Goal: Task Accomplishment & Management: Complete application form

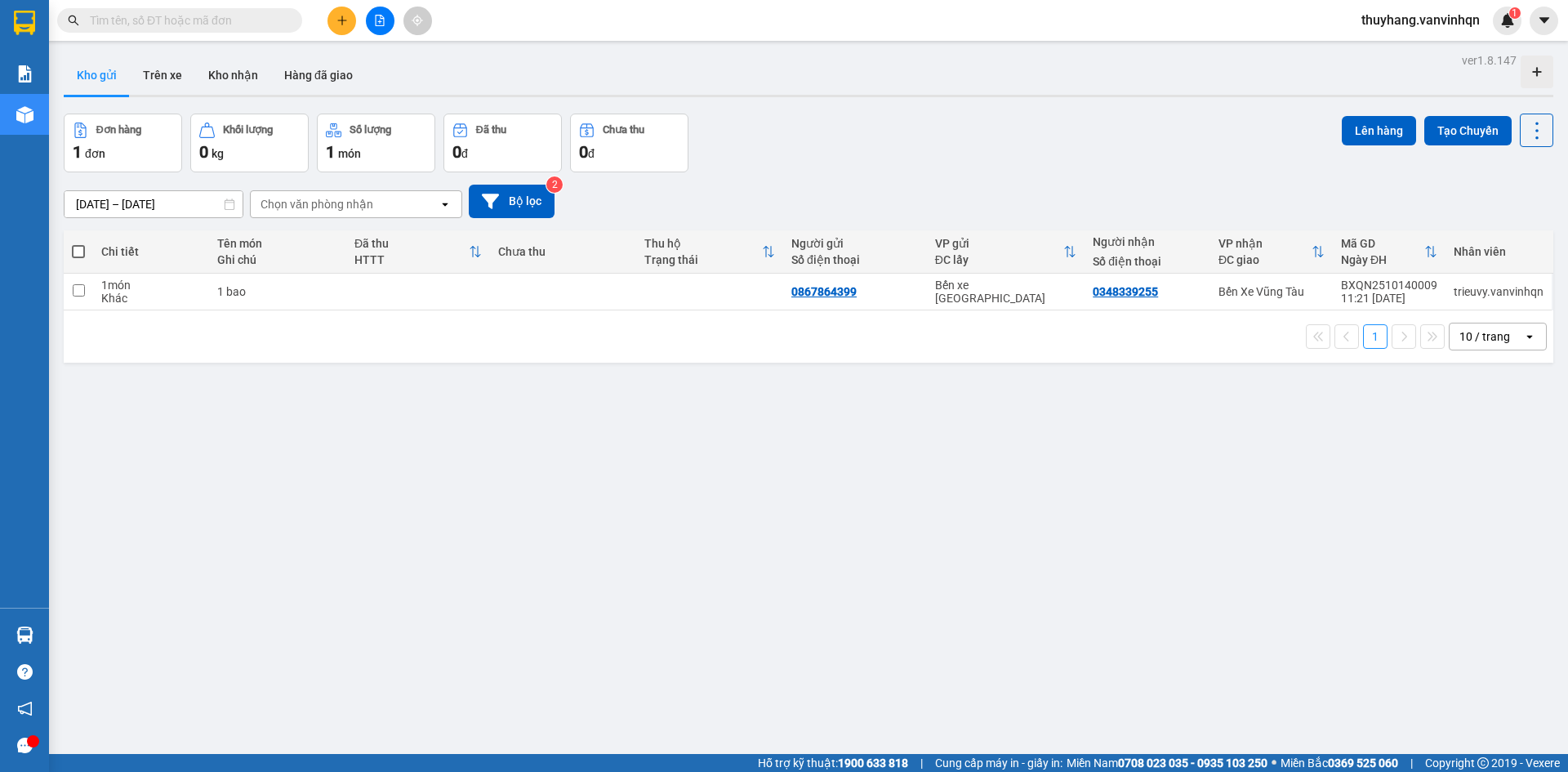
click at [446, 205] on icon at bounding box center [445, 204] width 6 height 3
click at [444, 237] on div "Bến xe [GEOGRAPHIC_DATA]" at bounding box center [356, 238] width 212 height 30
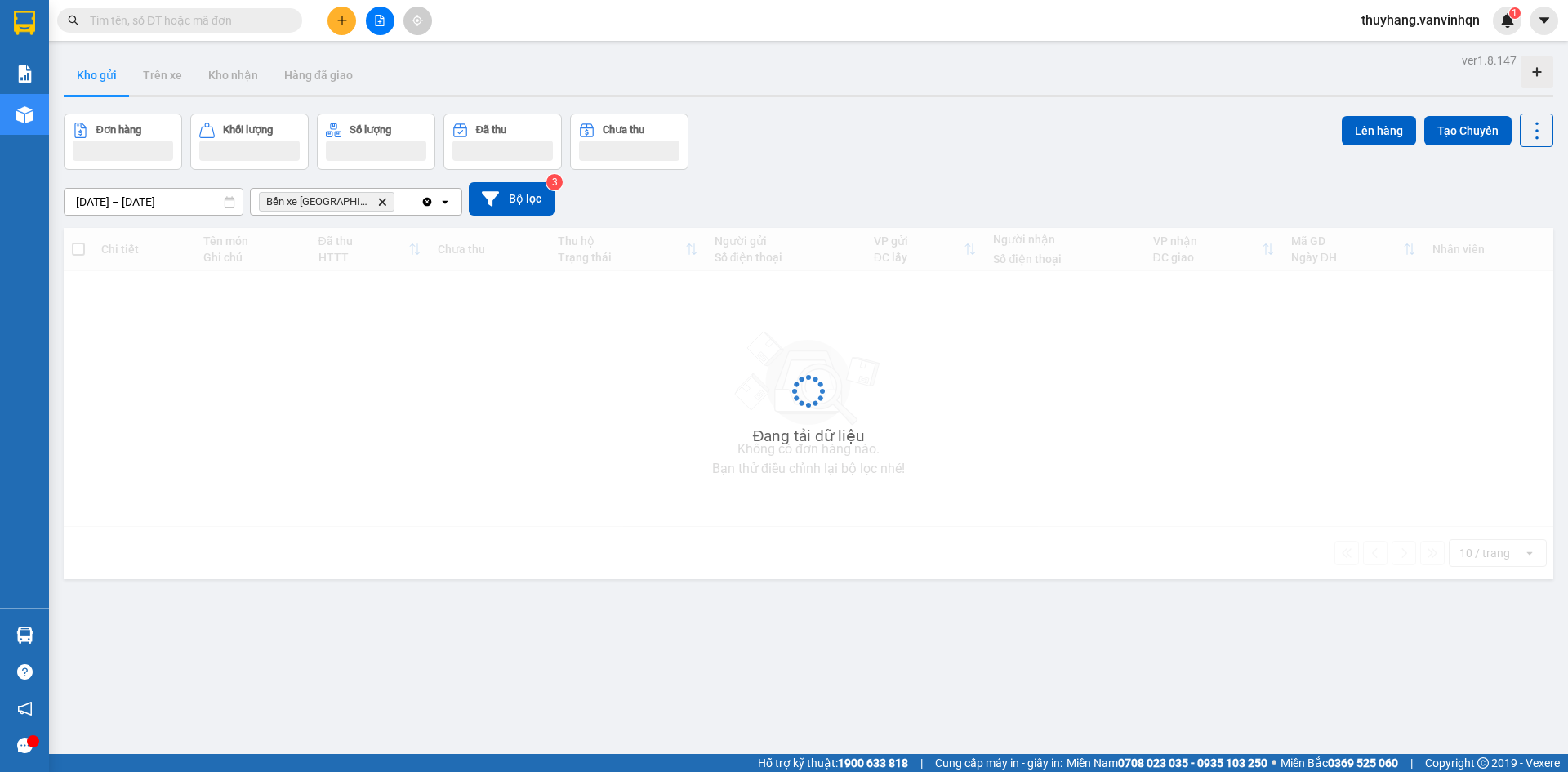
click at [452, 201] on div "Clear all open" at bounding box center [441, 201] width 40 height 26
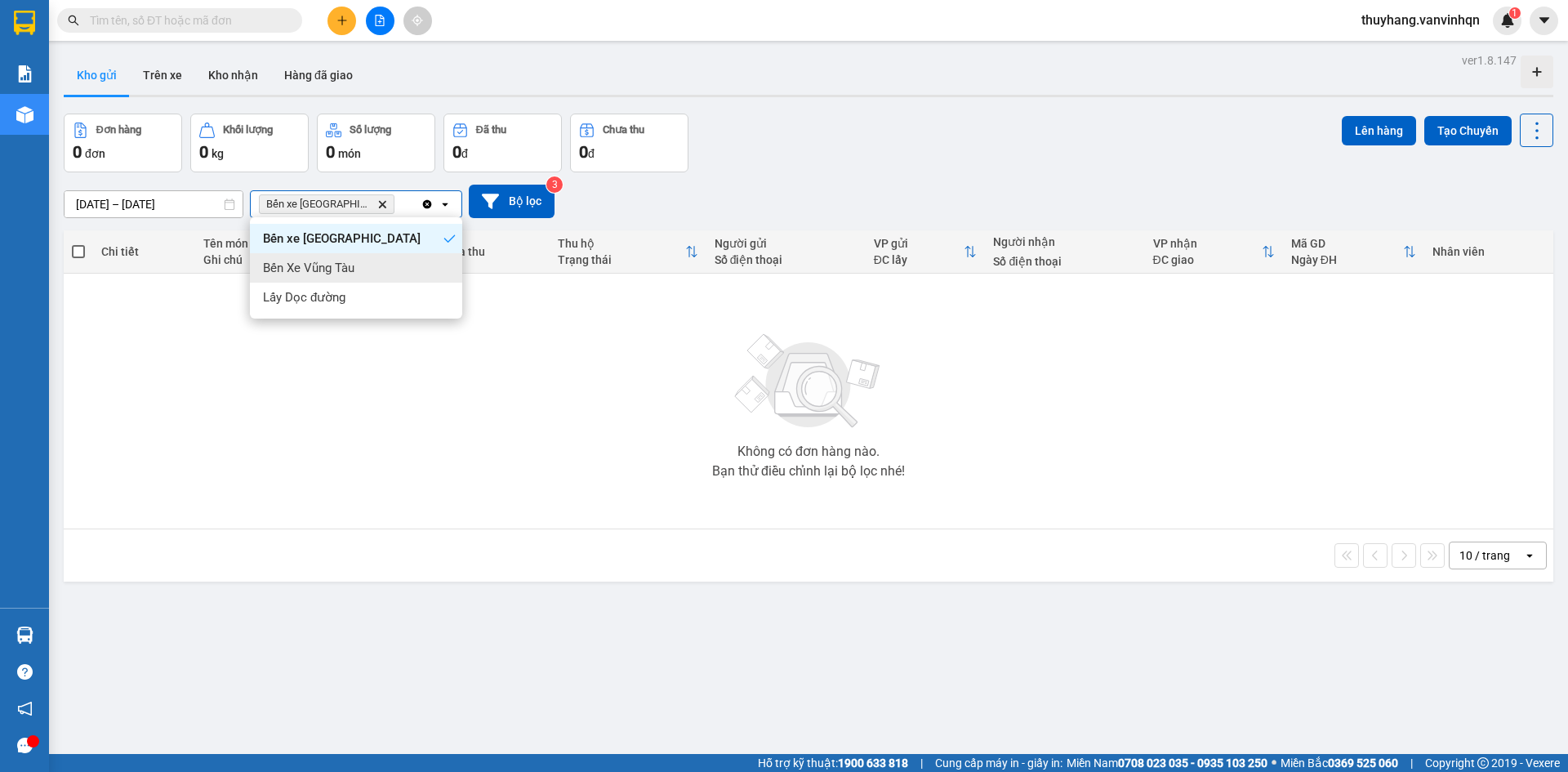
click at [451, 260] on div "Bến Xe Vũng Tàu" at bounding box center [356, 267] width 212 height 30
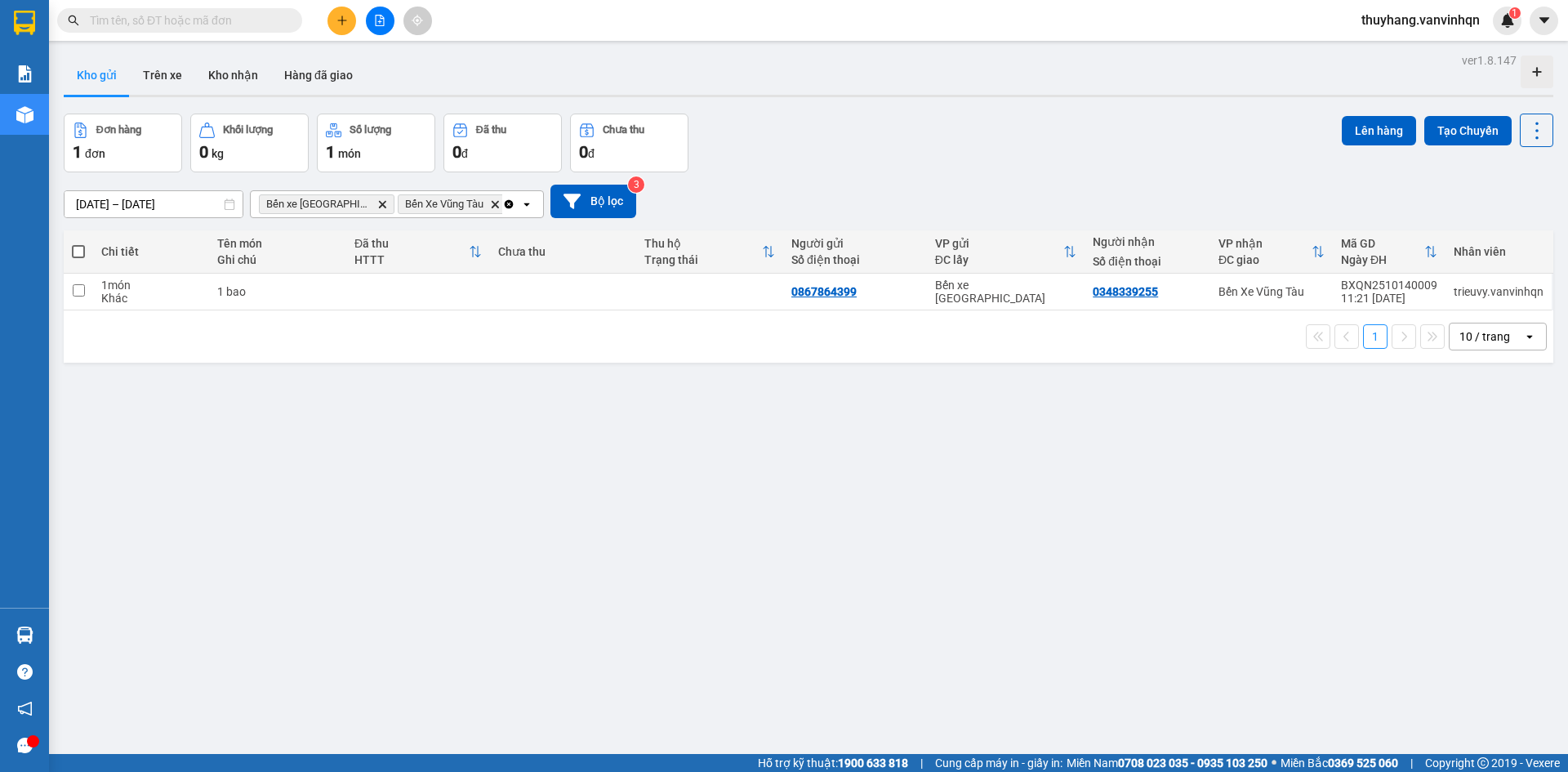
click at [527, 208] on icon "open" at bounding box center [527, 205] width 13 height 13
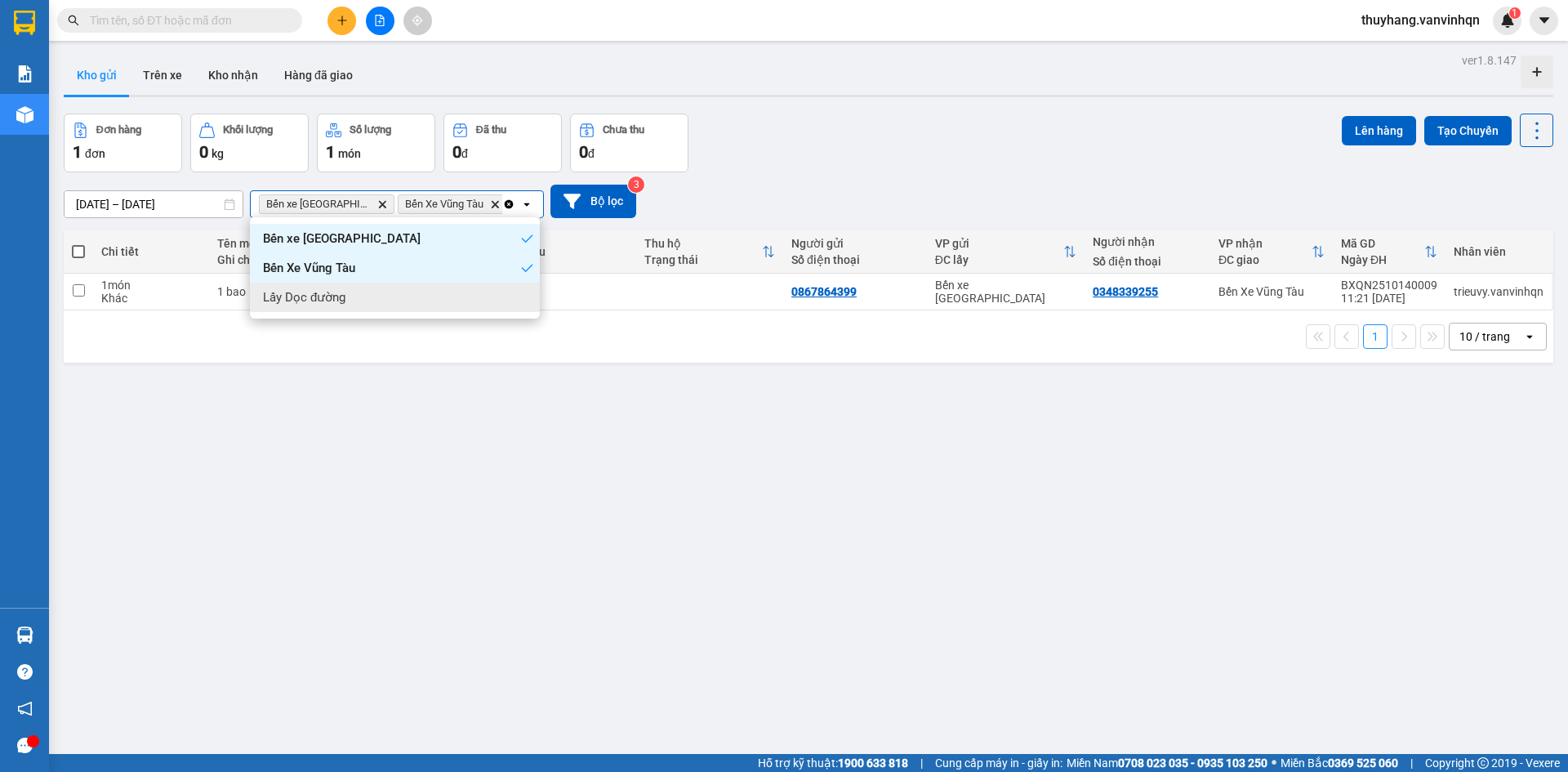
click at [524, 295] on div "Lấy Dọc đường" at bounding box center [395, 297] width 290 height 30
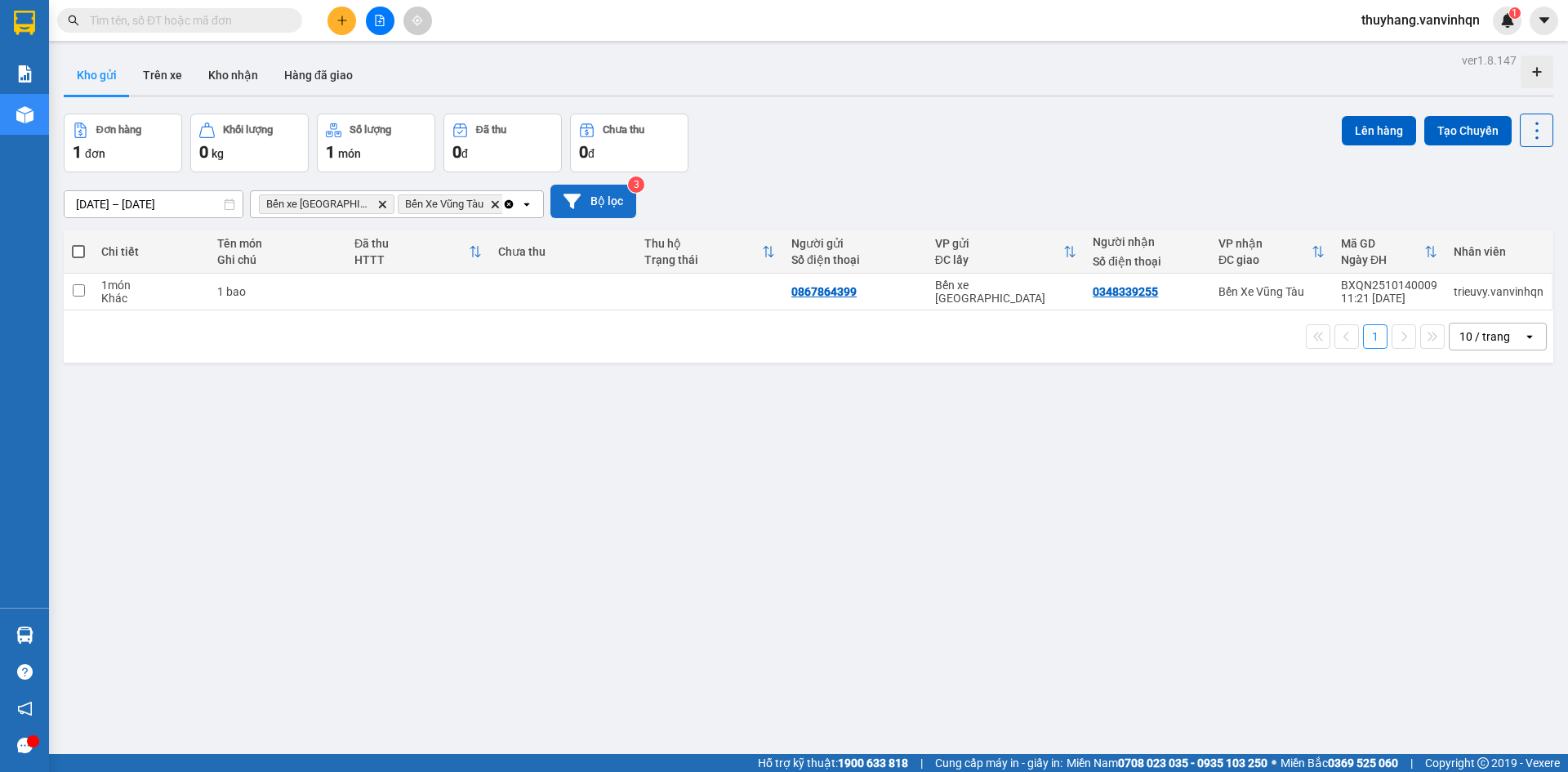
click at [610, 201] on button "Bộ lọc" at bounding box center [593, 201] width 86 height 34
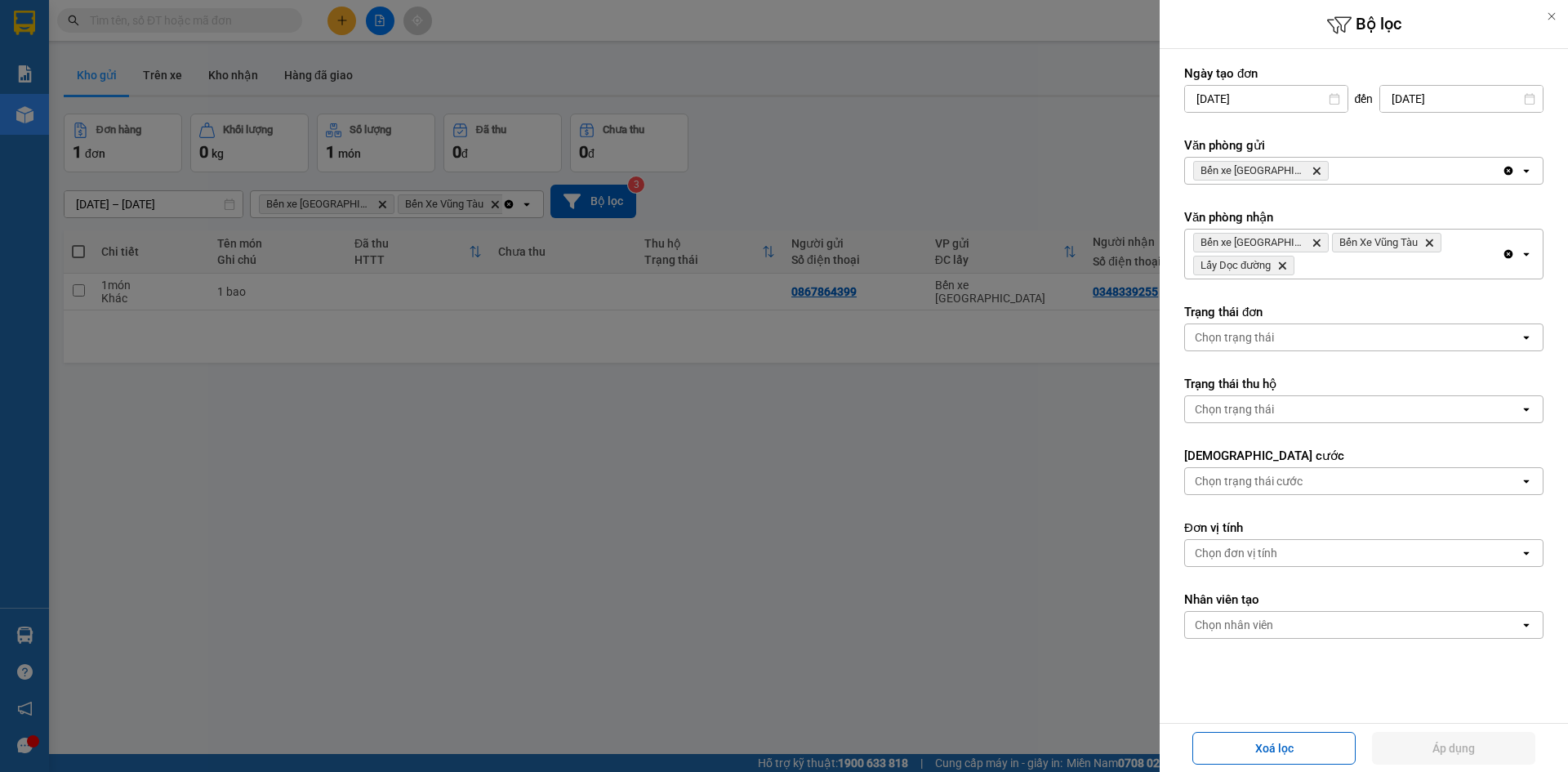
click at [1520, 173] on icon "open" at bounding box center [1527, 171] width 13 height 13
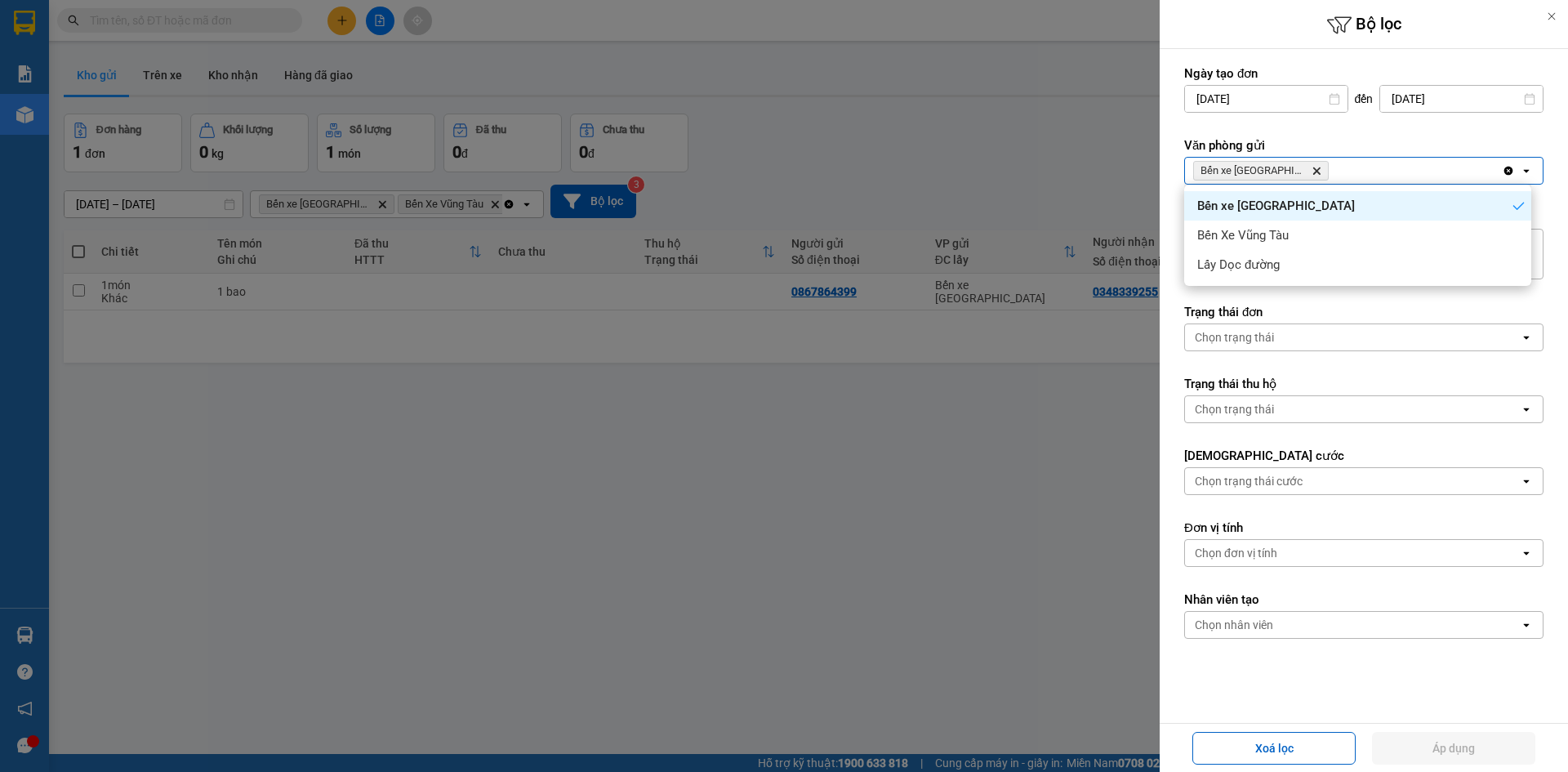
click at [1511, 219] on div "Bến xe [GEOGRAPHIC_DATA]" at bounding box center [1357, 206] width 347 height 30
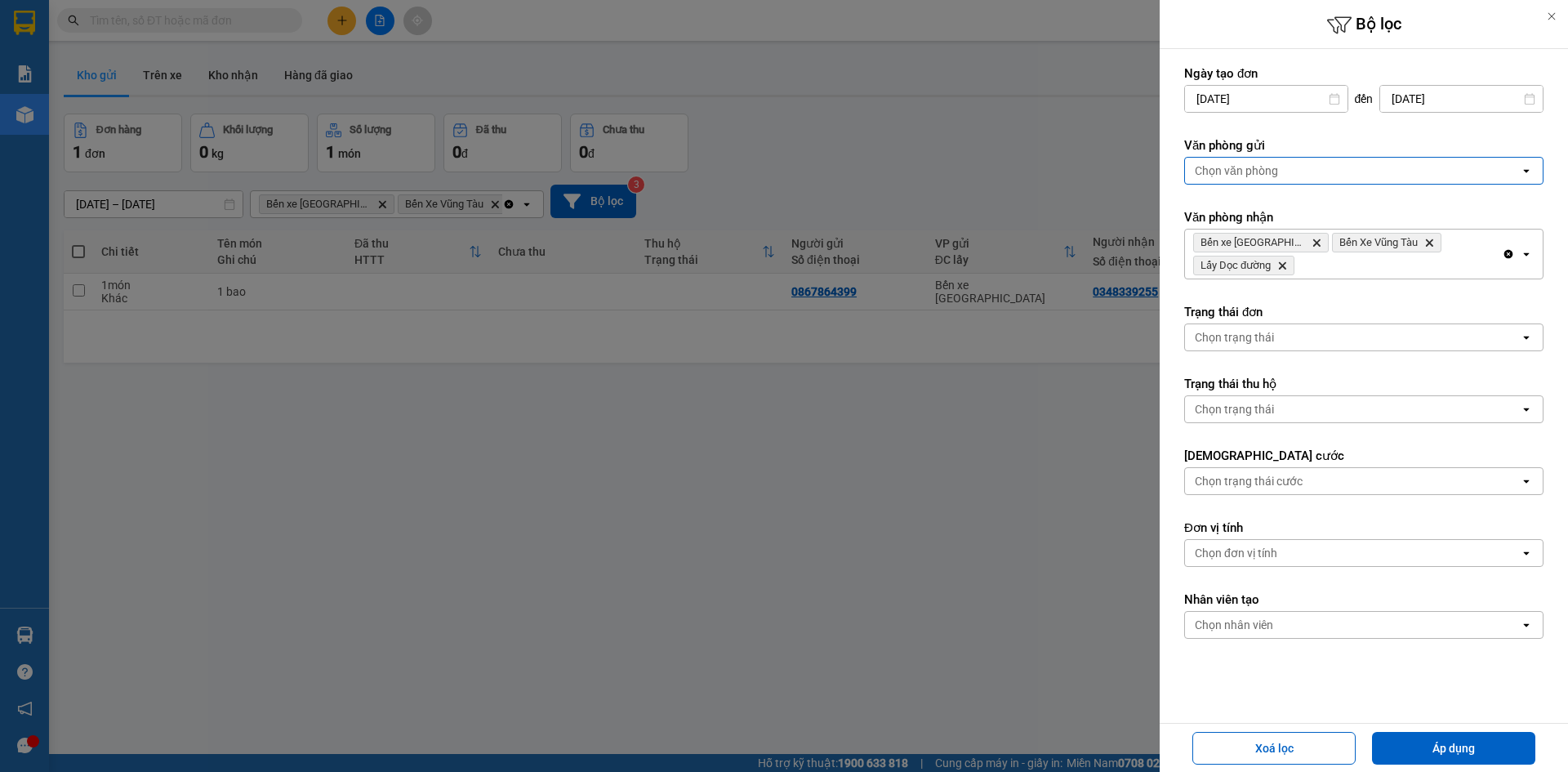
click at [1520, 174] on icon "open" at bounding box center [1527, 171] width 13 height 13
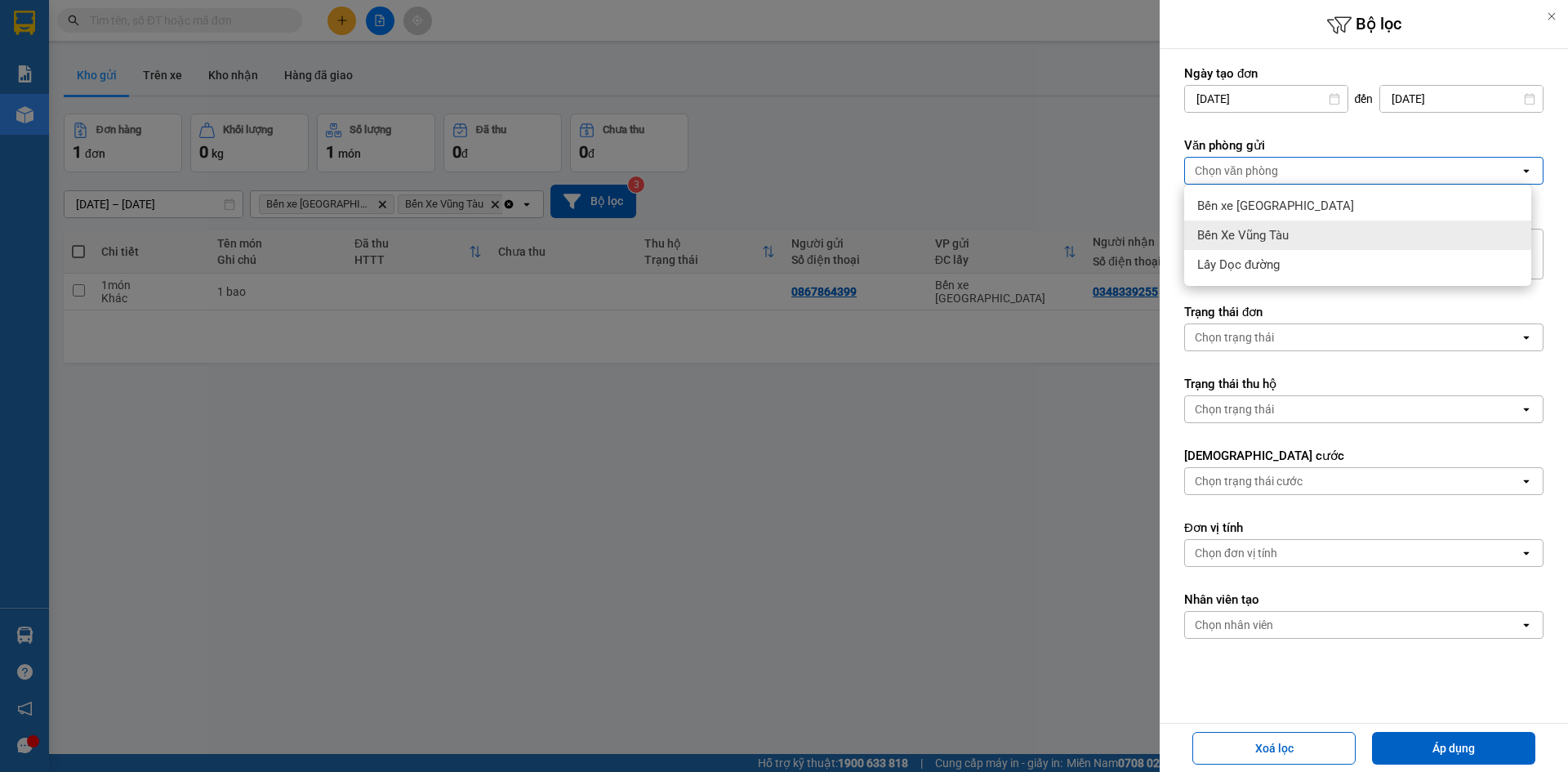
click at [1500, 238] on div "Bến Xe Vũng Tàu" at bounding box center [1357, 235] width 347 height 30
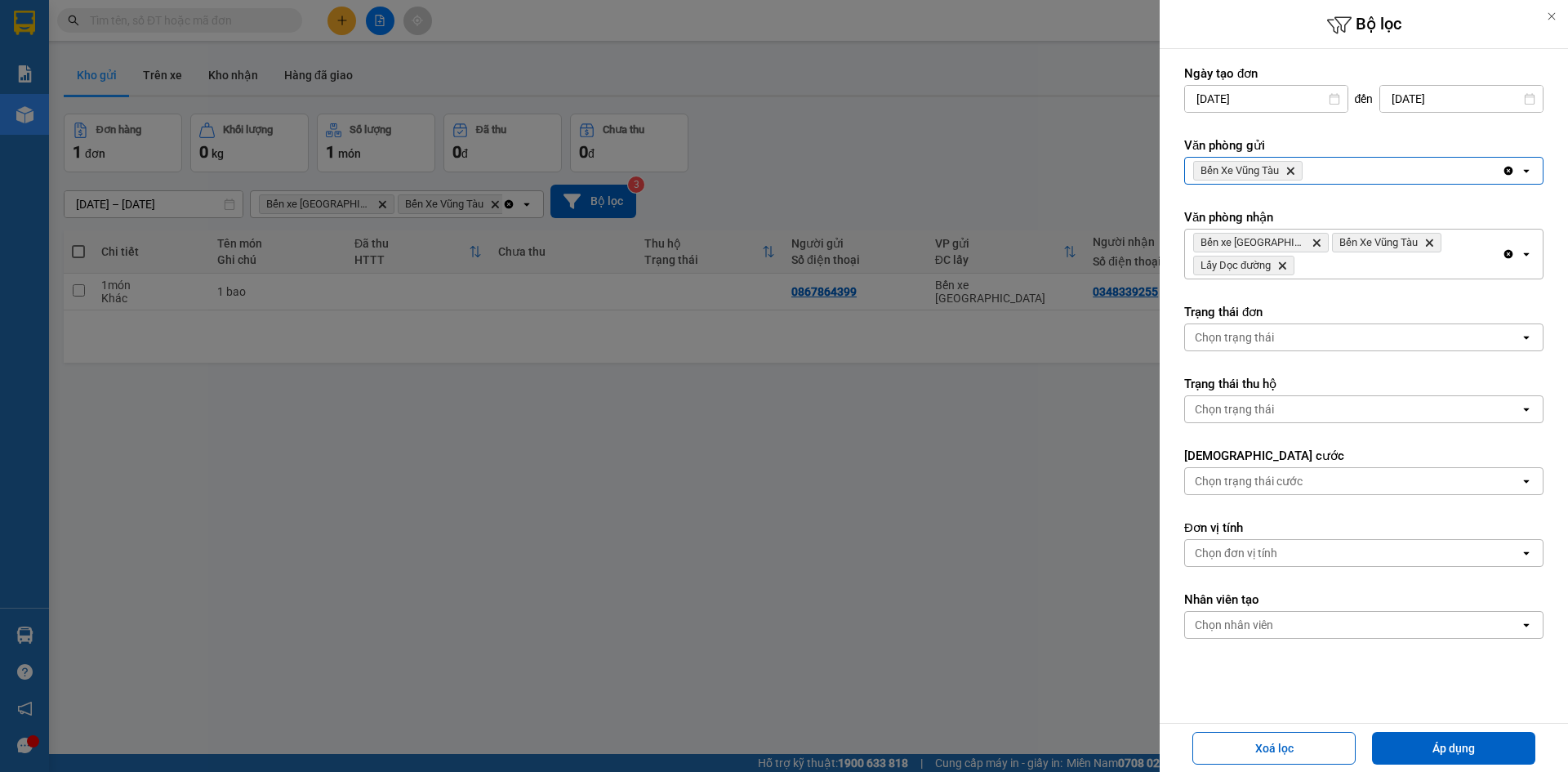
click at [1506, 177] on div "Clear all open" at bounding box center [1522, 170] width 40 height 26
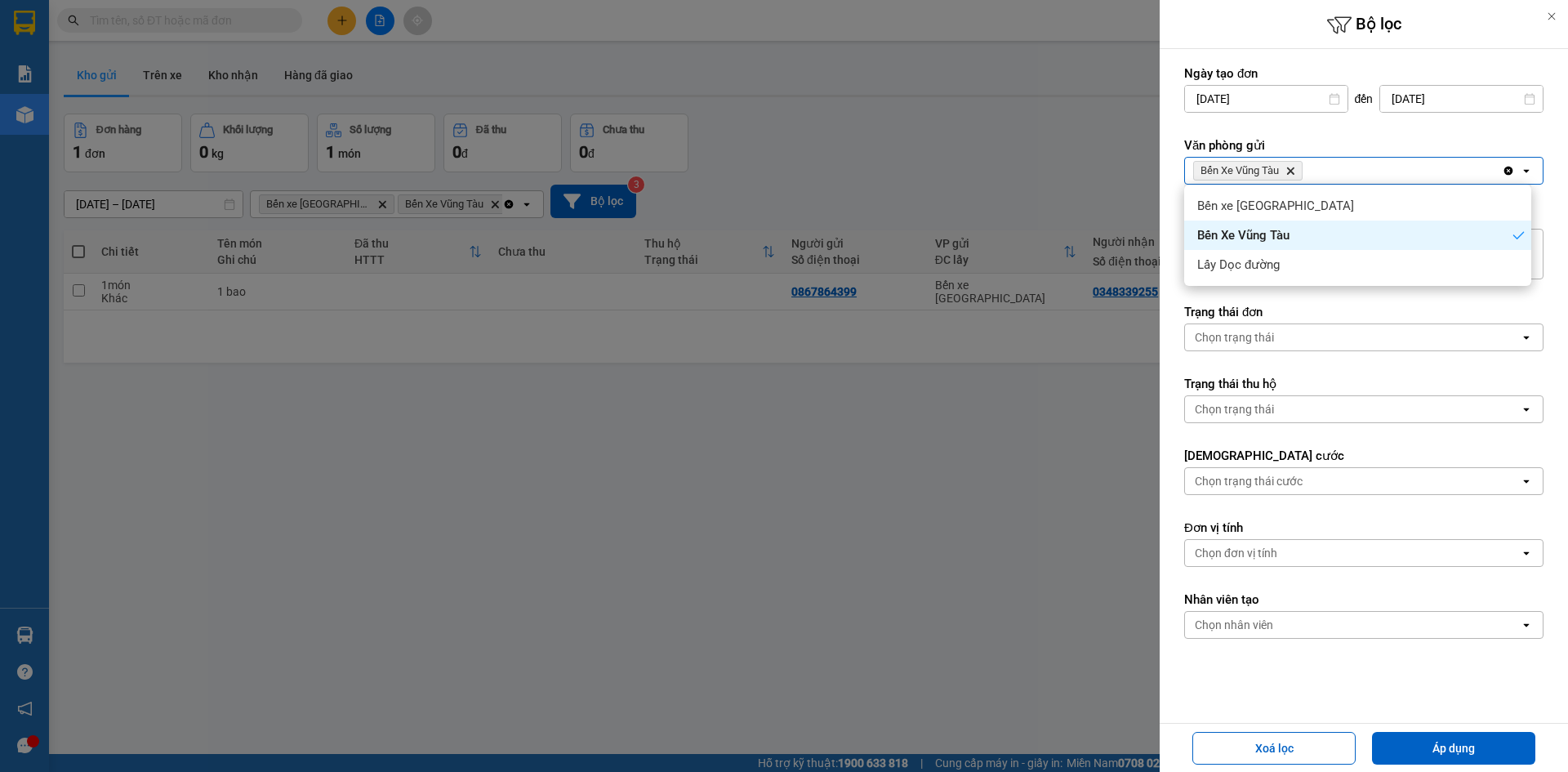
click at [1497, 200] on div "Bến xe [GEOGRAPHIC_DATA]" at bounding box center [1357, 206] width 347 height 30
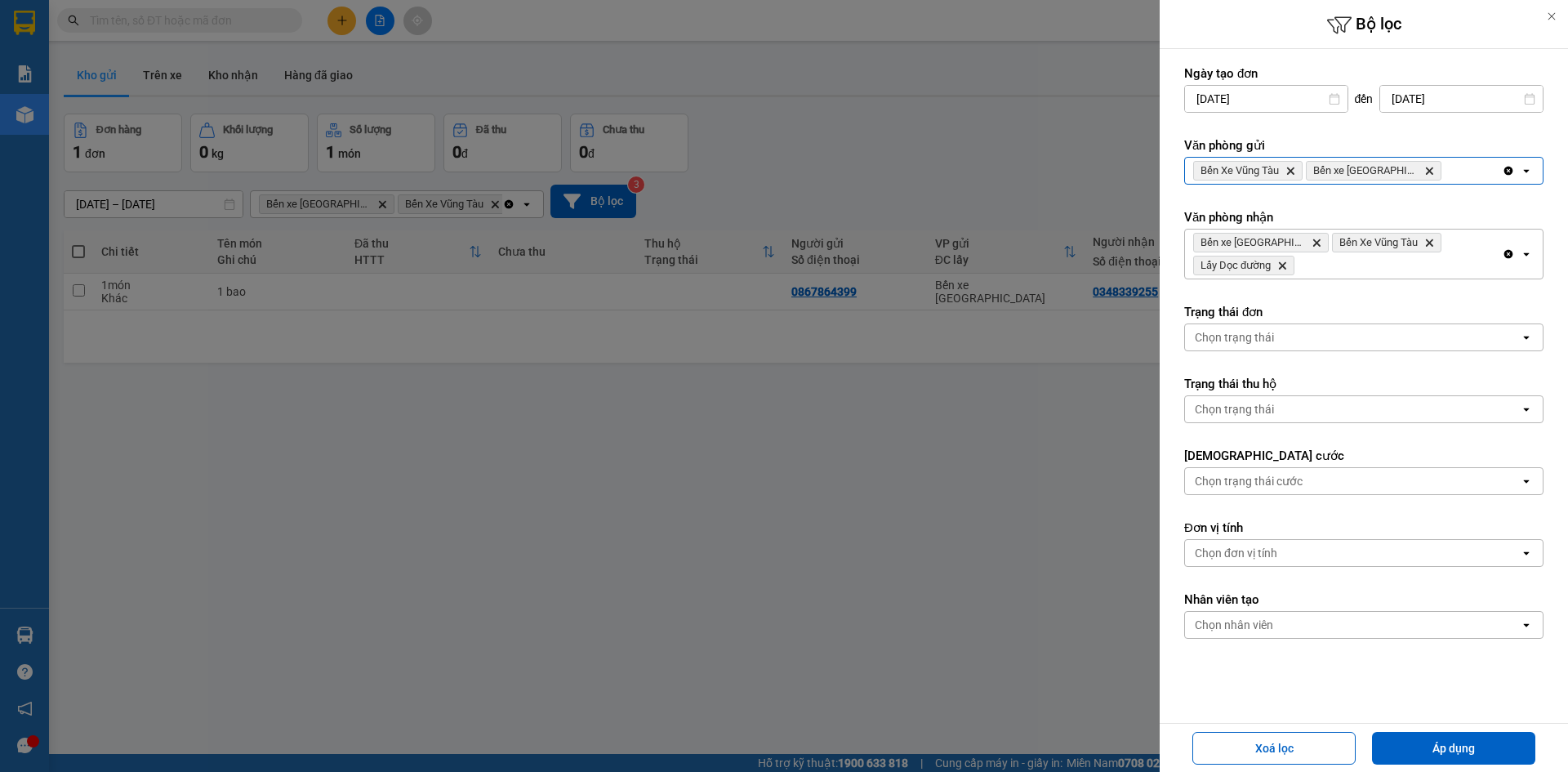
click at [1508, 179] on div "Clear all open" at bounding box center [1522, 170] width 40 height 26
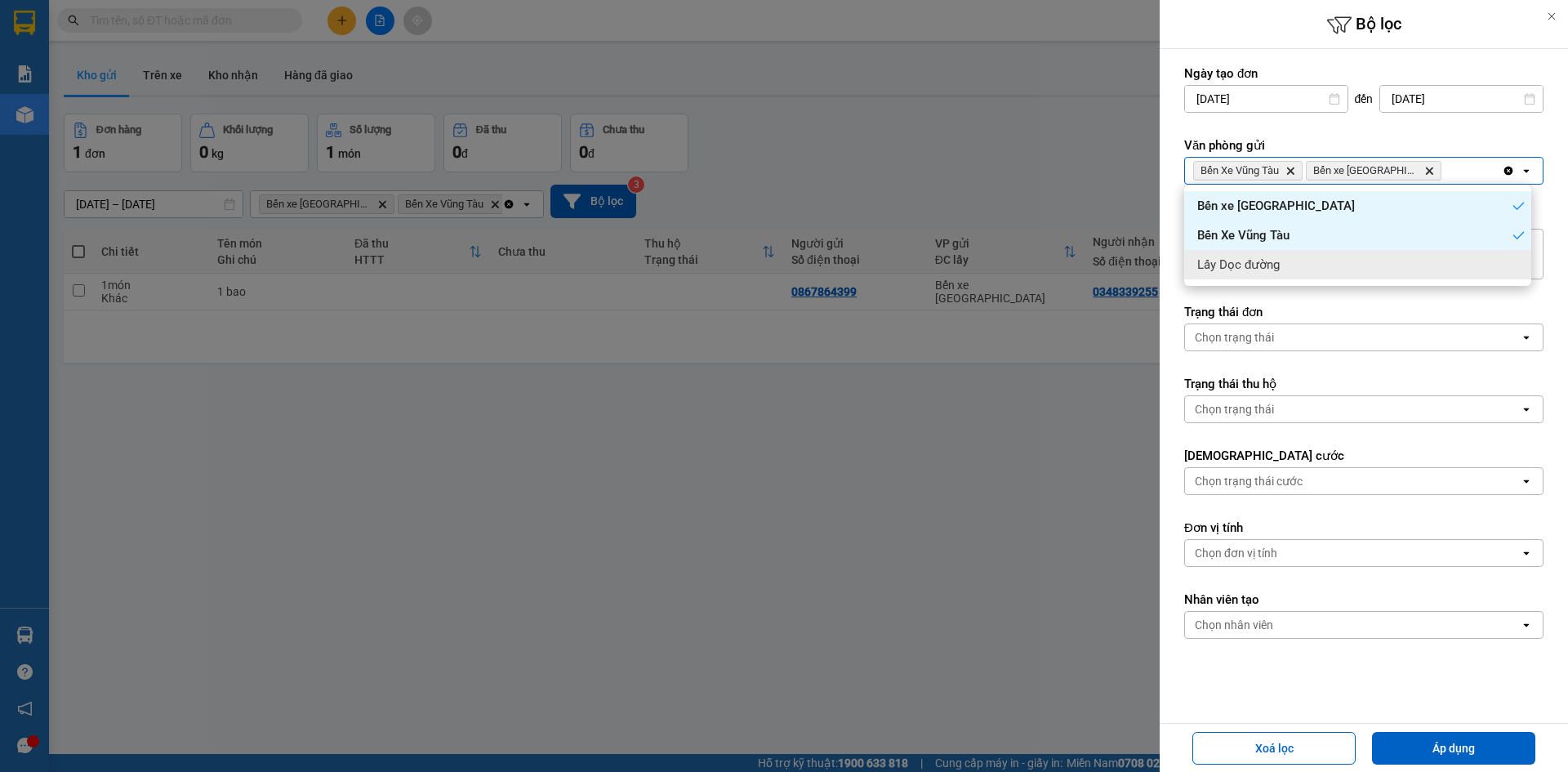
click at [1487, 266] on div "Lấy Dọc đường" at bounding box center [1357, 264] width 347 height 30
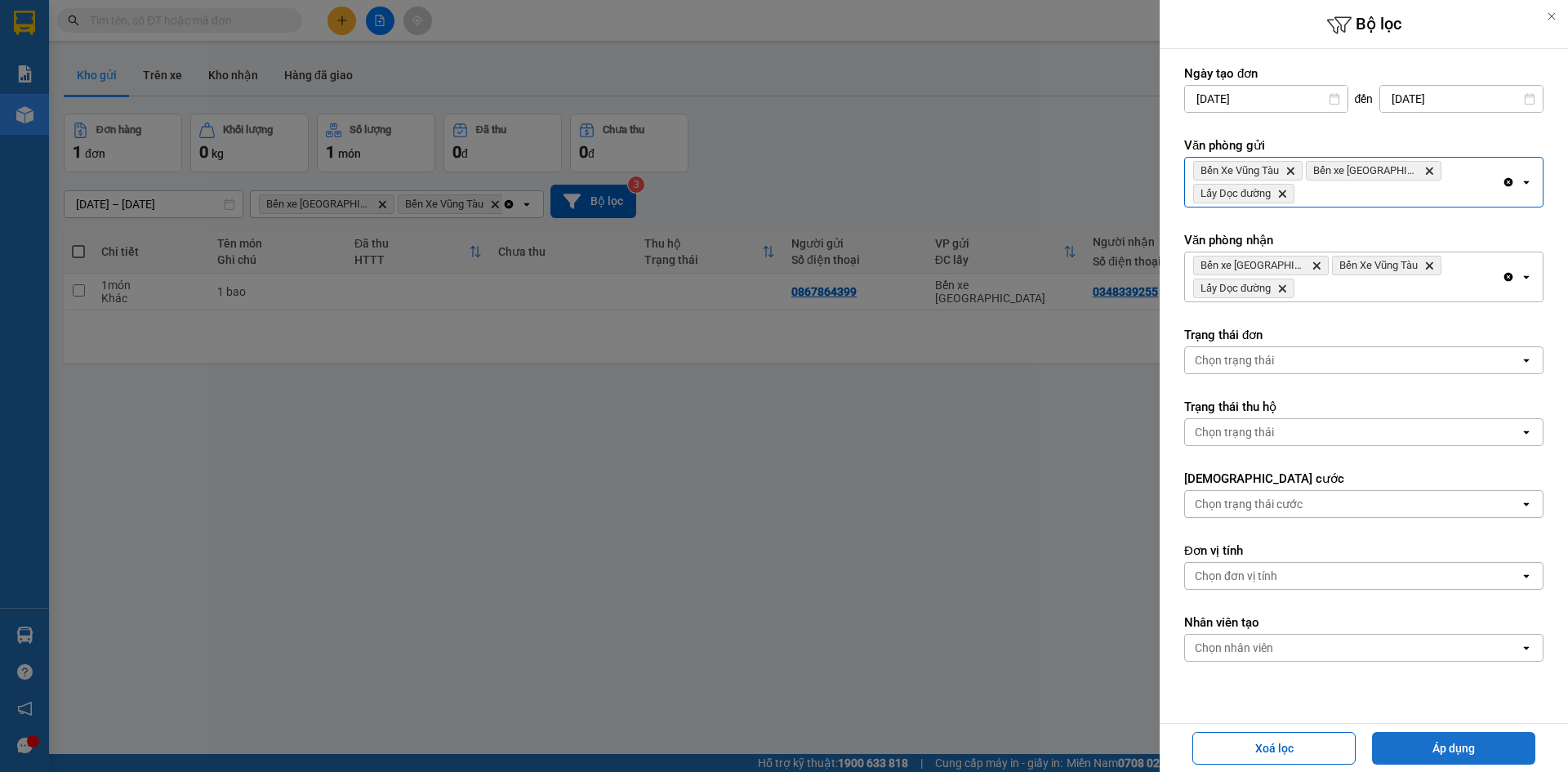
click at [1447, 744] on button "Áp dụng" at bounding box center [1454, 748] width 163 height 33
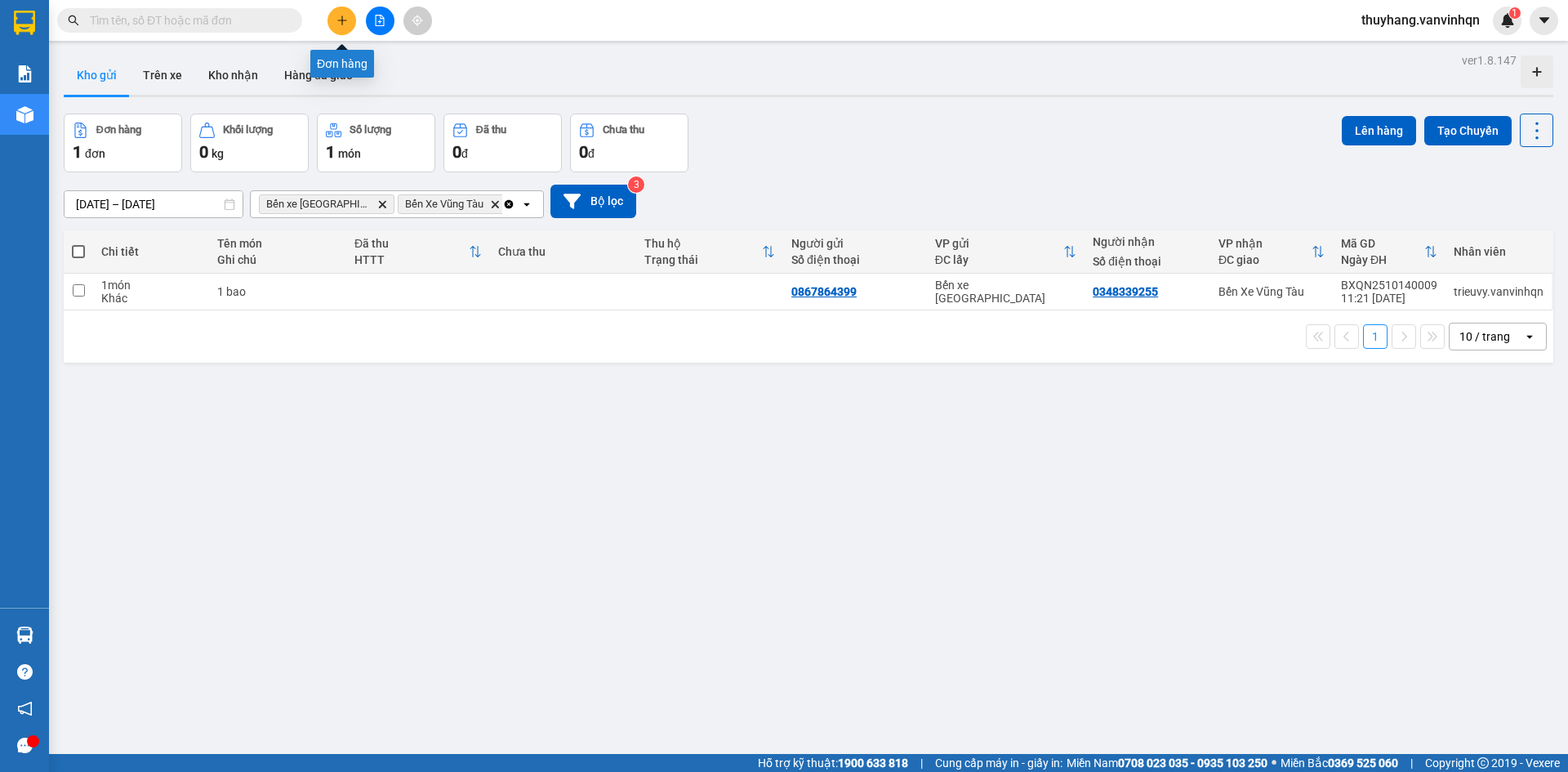
click at [345, 24] on icon "plus" at bounding box center [342, 20] width 12 height 12
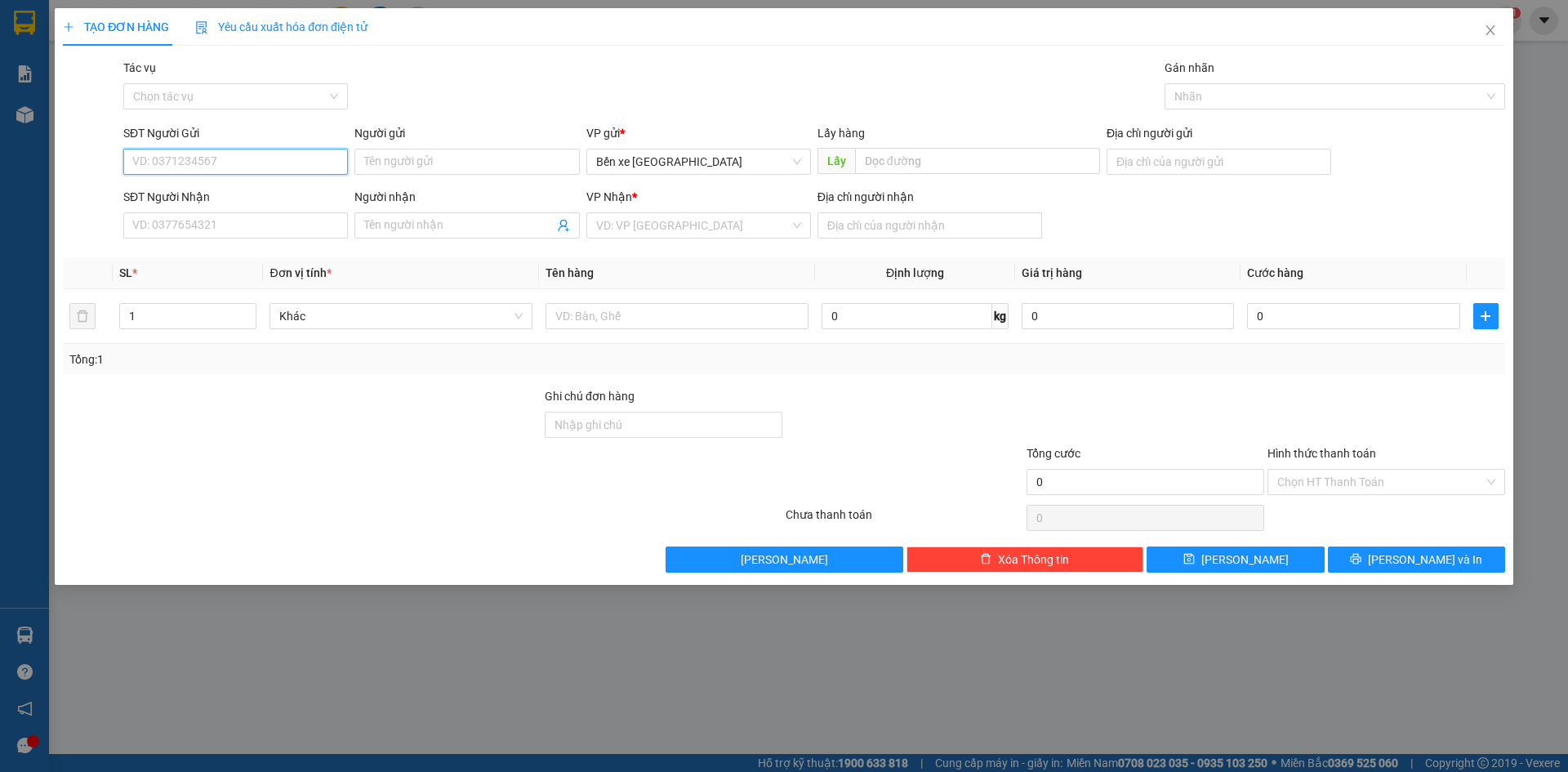
click at [334, 154] on input "SĐT Người Gửi" at bounding box center [236, 162] width 225 height 26
click at [684, 161] on span "Bến xe [GEOGRAPHIC_DATA]" at bounding box center [698, 161] width 205 height 24
type input "0333189592"
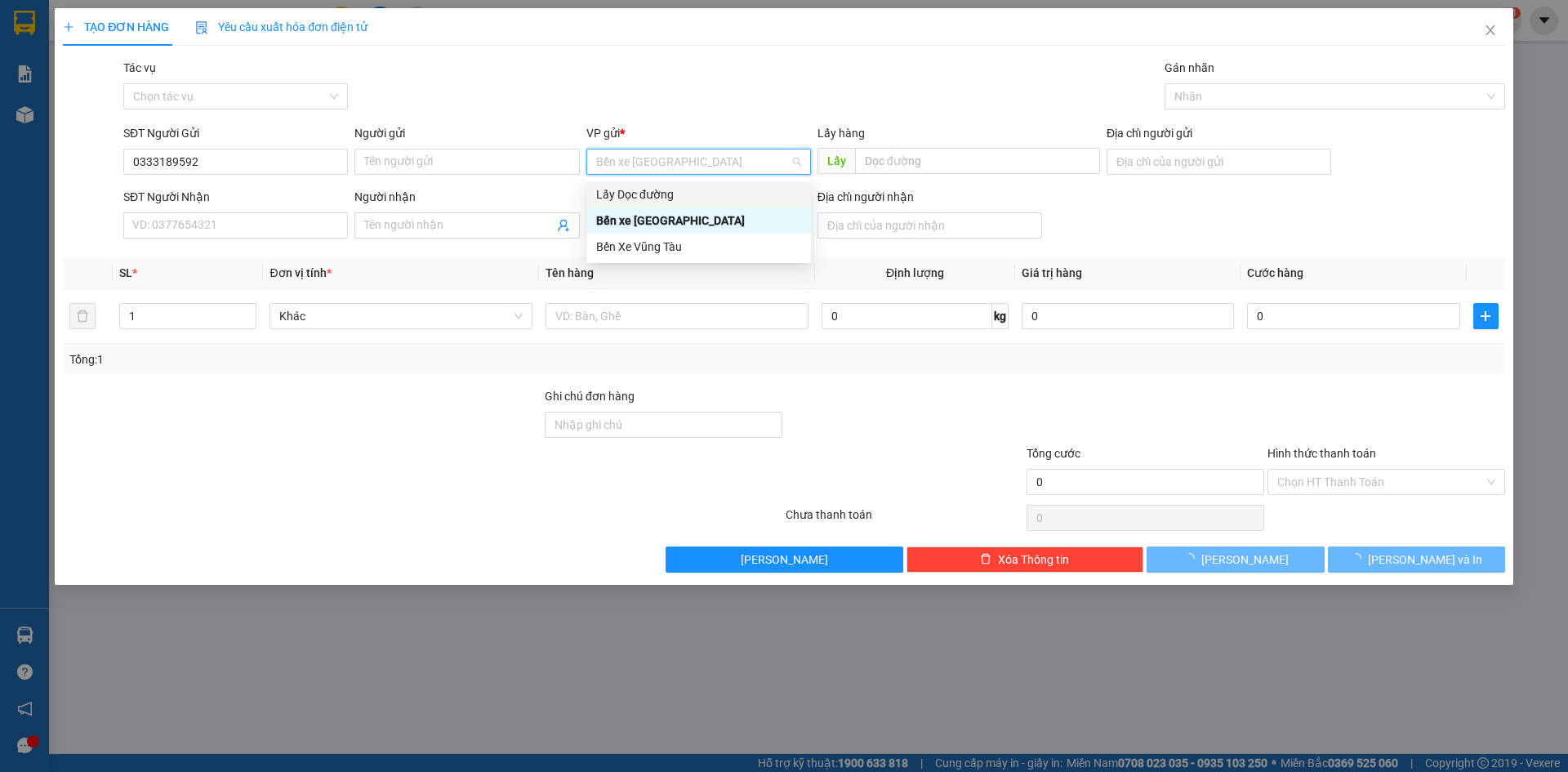
click at [672, 194] on div "Lấy Dọc đường" at bounding box center [698, 194] width 205 height 18
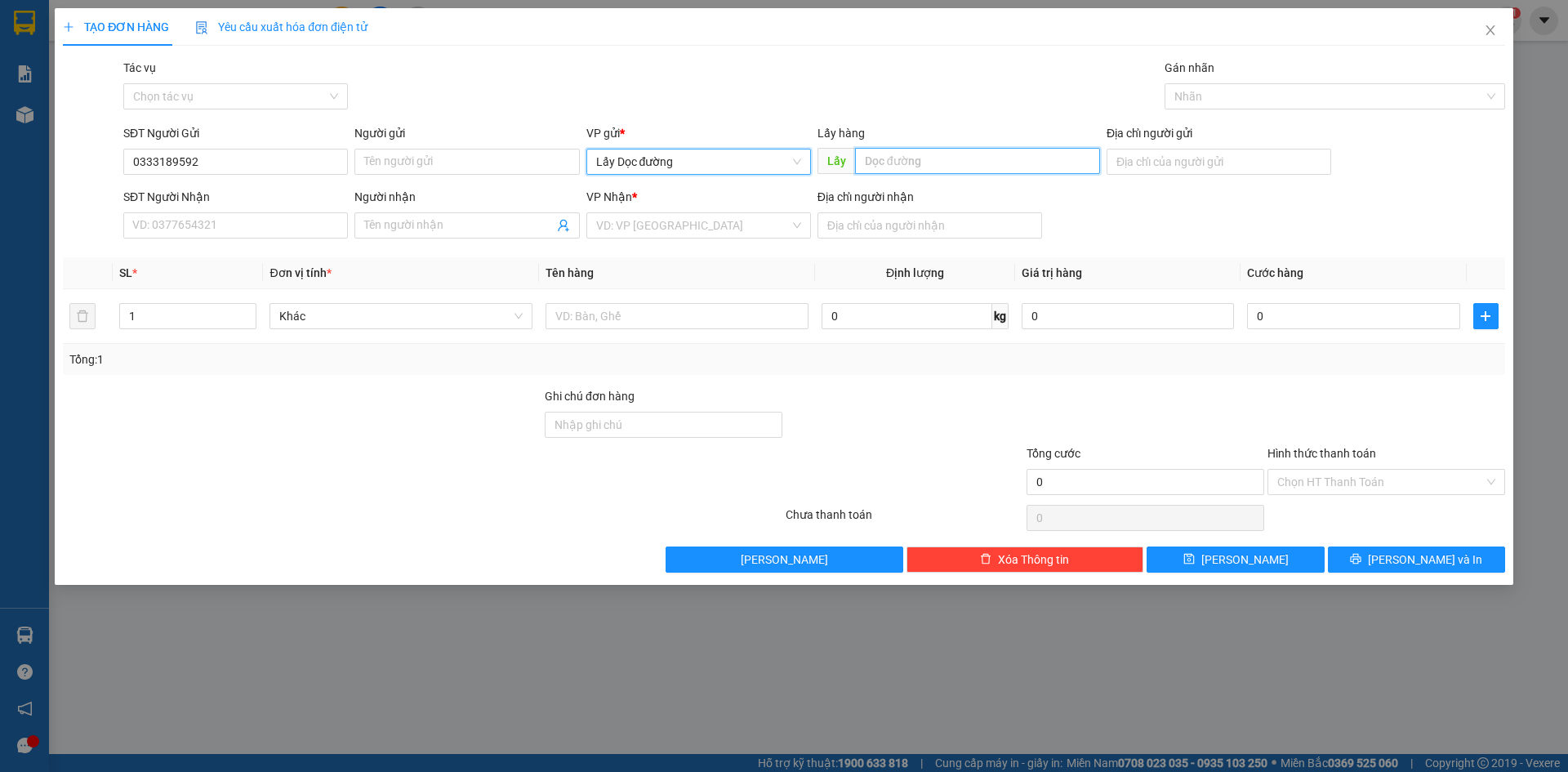
click at [941, 161] on input "text" at bounding box center [977, 161] width 245 height 26
type input "bà ba"
click at [721, 225] on input "search" at bounding box center [692, 225] width 193 height 24
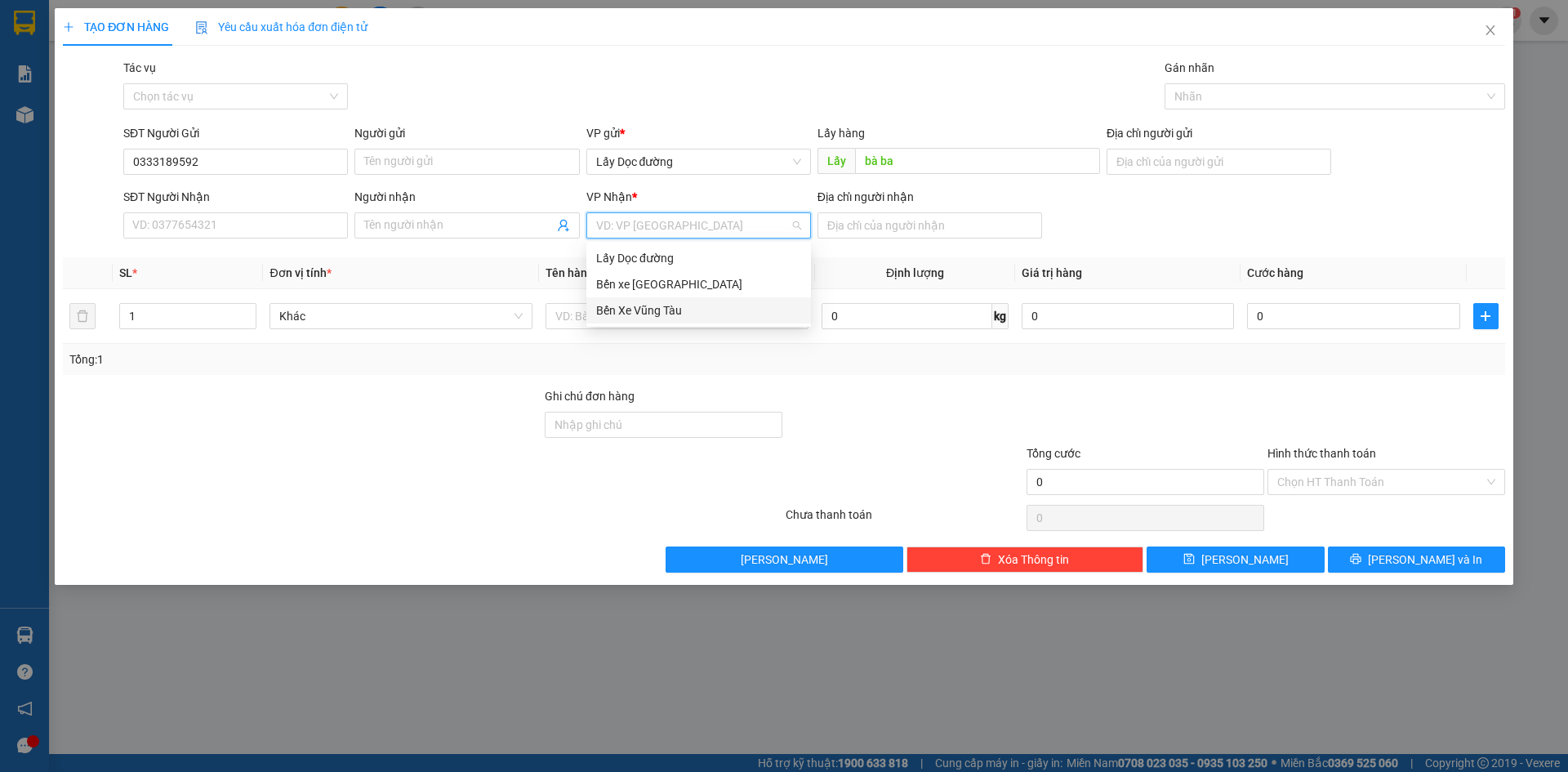
click at [706, 307] on div "Bến Xe Vũng Tàu" at bounding box center [698, 310] width 205 height 18
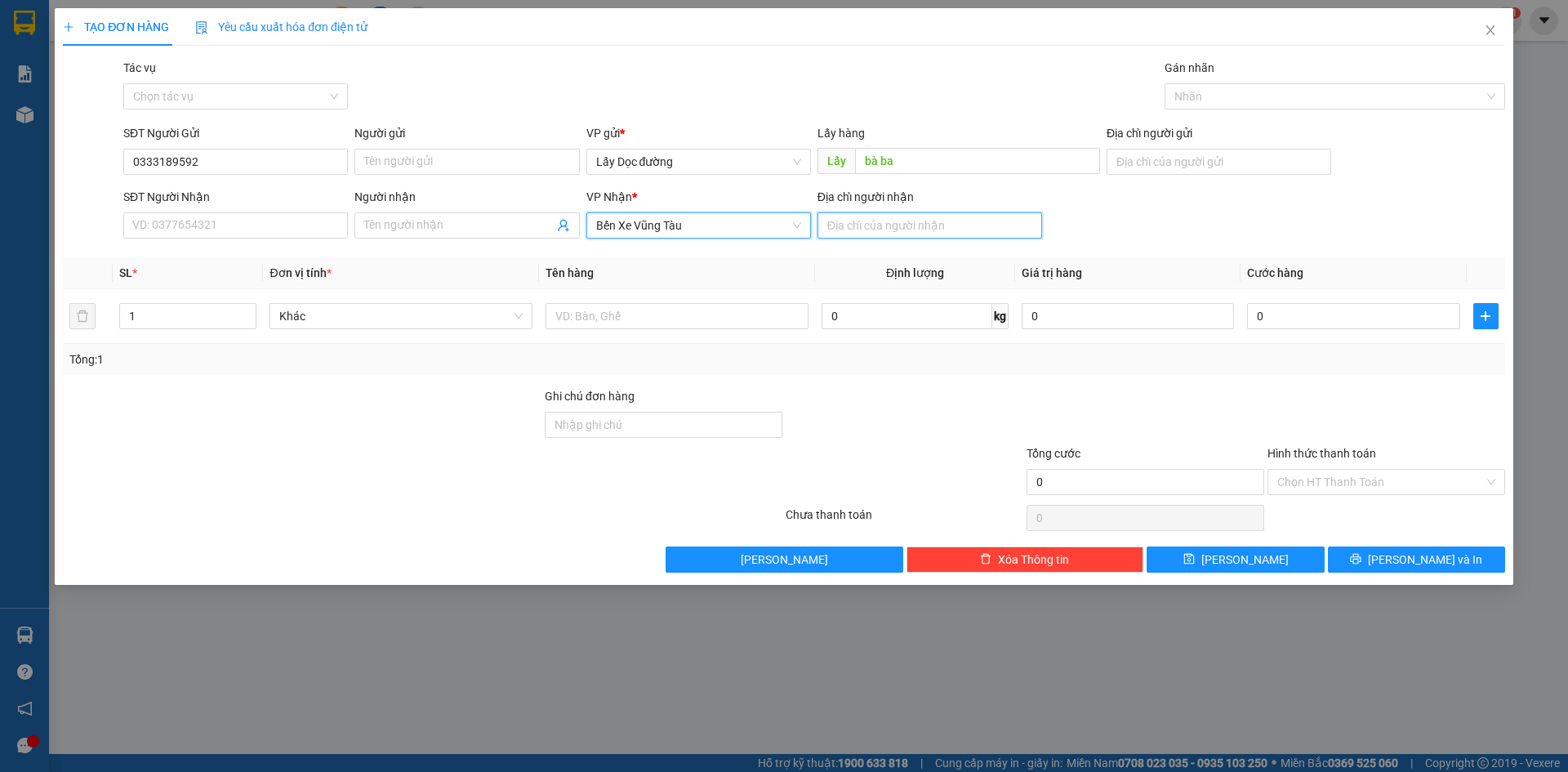
click at [908, 219] on input "Địa chỉ người nhận" at bounding box center [930, 225] width 225 height 26
type input "7 rót"
click at [1185, 546] on button "[PERSON_NAME]" at bounding box center [1235, 559] width 177 height 26
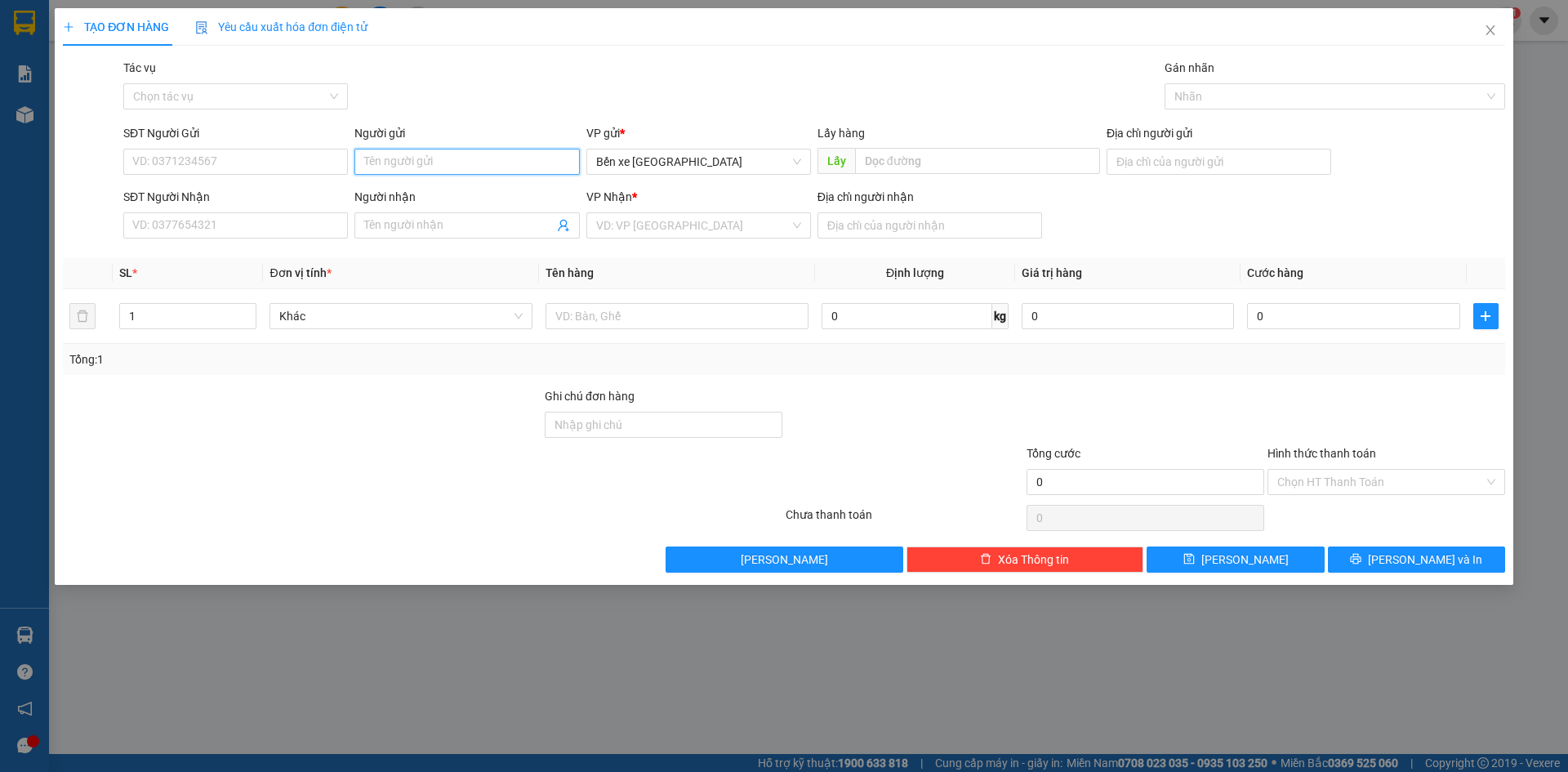
click at [432, 162] on input "Người gửi" at bounding box center [467, 162] width 225 height 26
click at [649, 162] on span "Bến xe [GEOGRAPHIC_DATA]" at bounding box center [698, 161] width 205 height 24
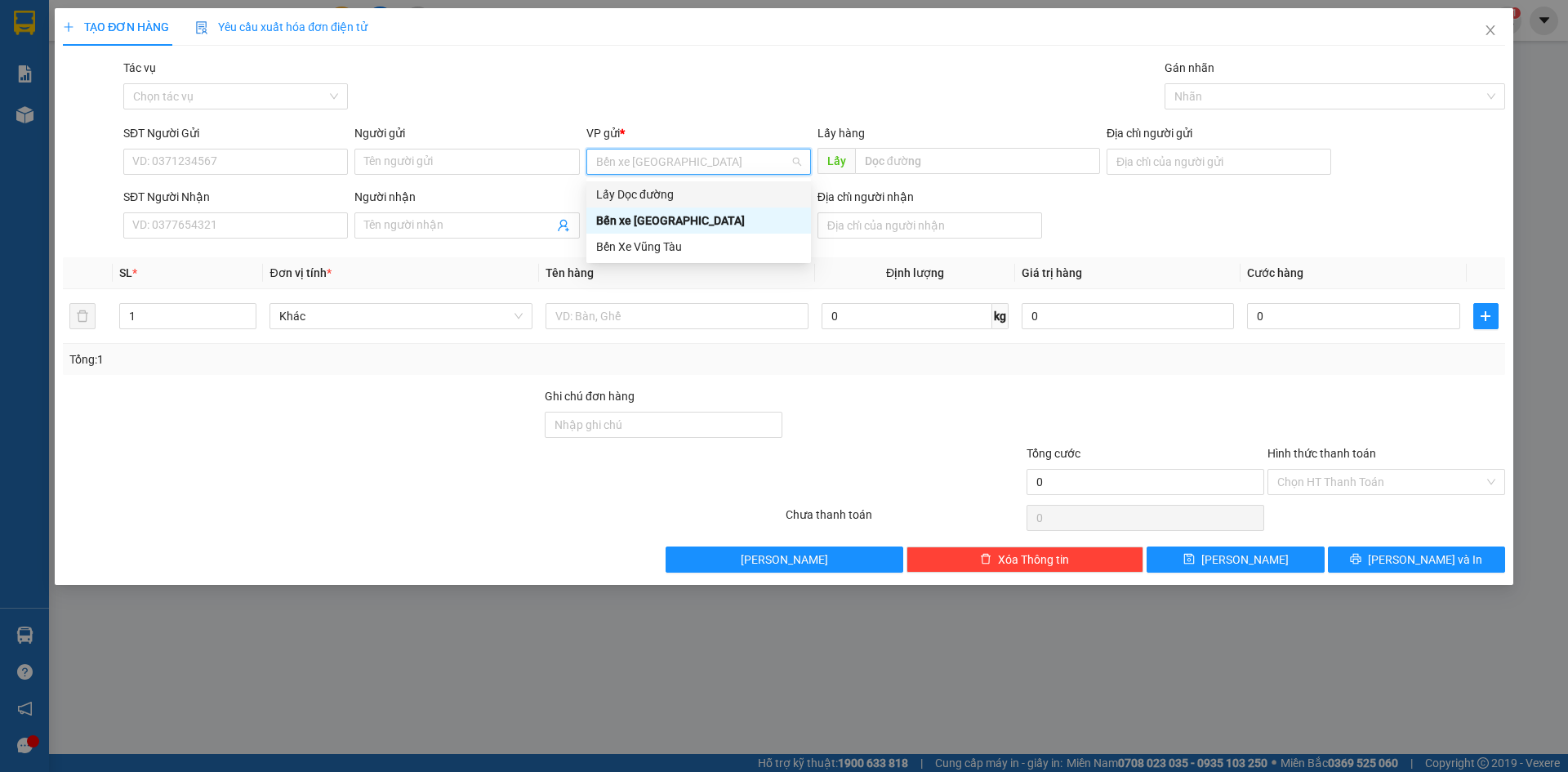
click at [672, 199] on div "Lấy Dọc đường" at bounding box center [698, 194] width 205 height 18
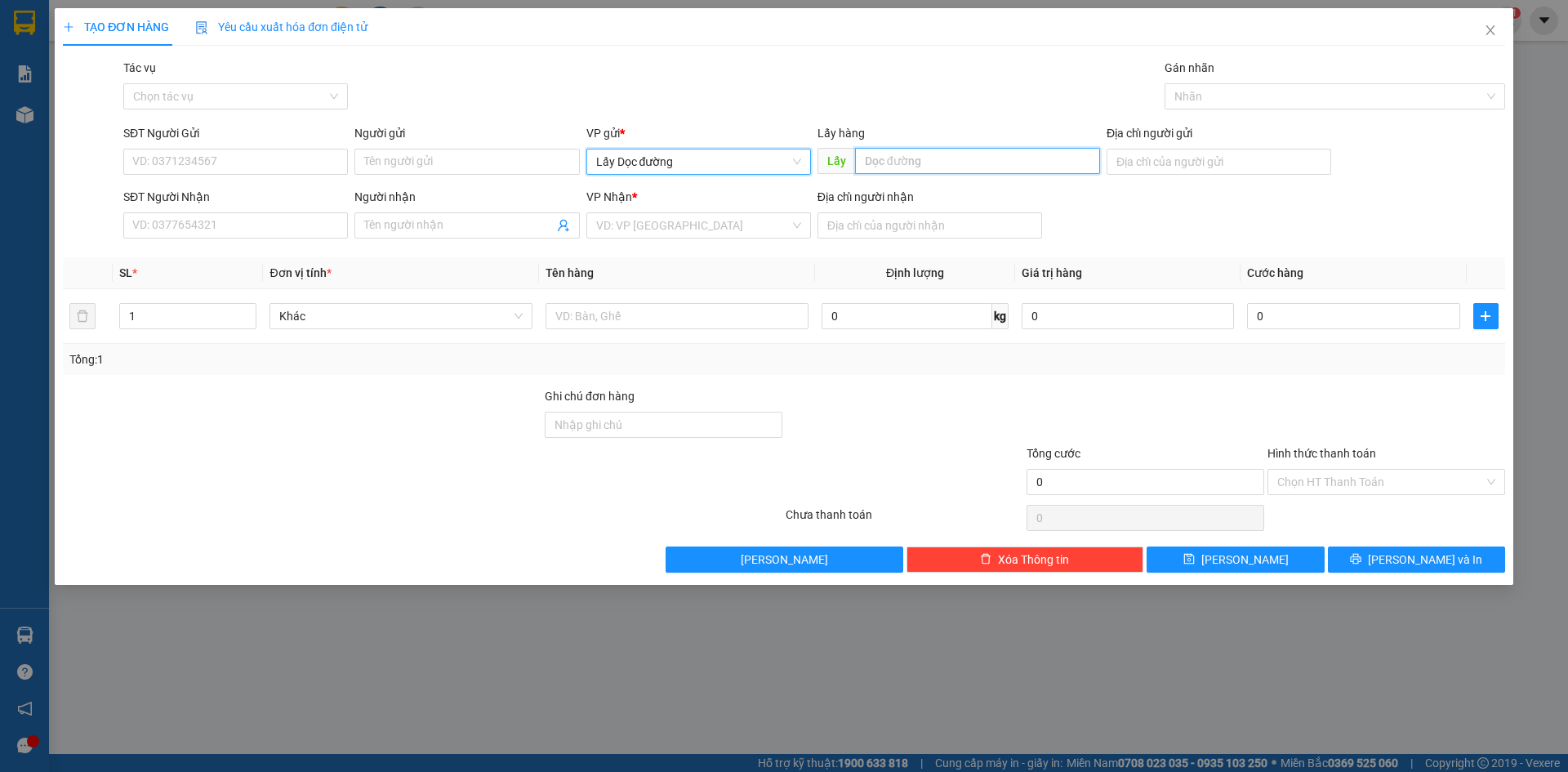
click at [925, 162] on input "text" at bounding box center [977, 161] width 245 height 26
type input "x"
click at [762, 167] on span "Lấy Dọc đường" at bounding box center [698, 161] width 205 height 24
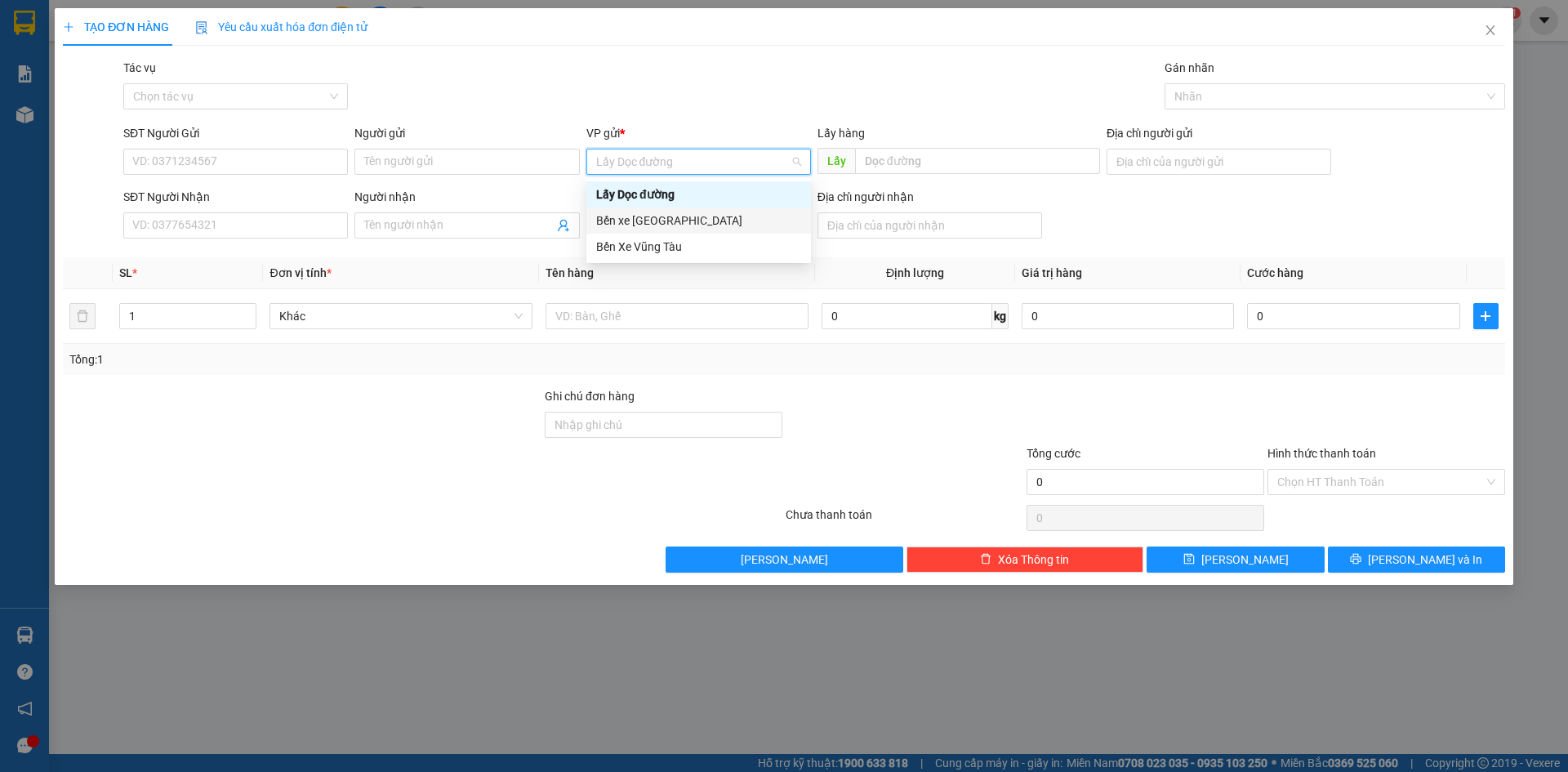
click at [718, 230] on div "Bến xe [GEOGRAPHIC_DATA]" at bounding box center [699, 220] width 225 height 26
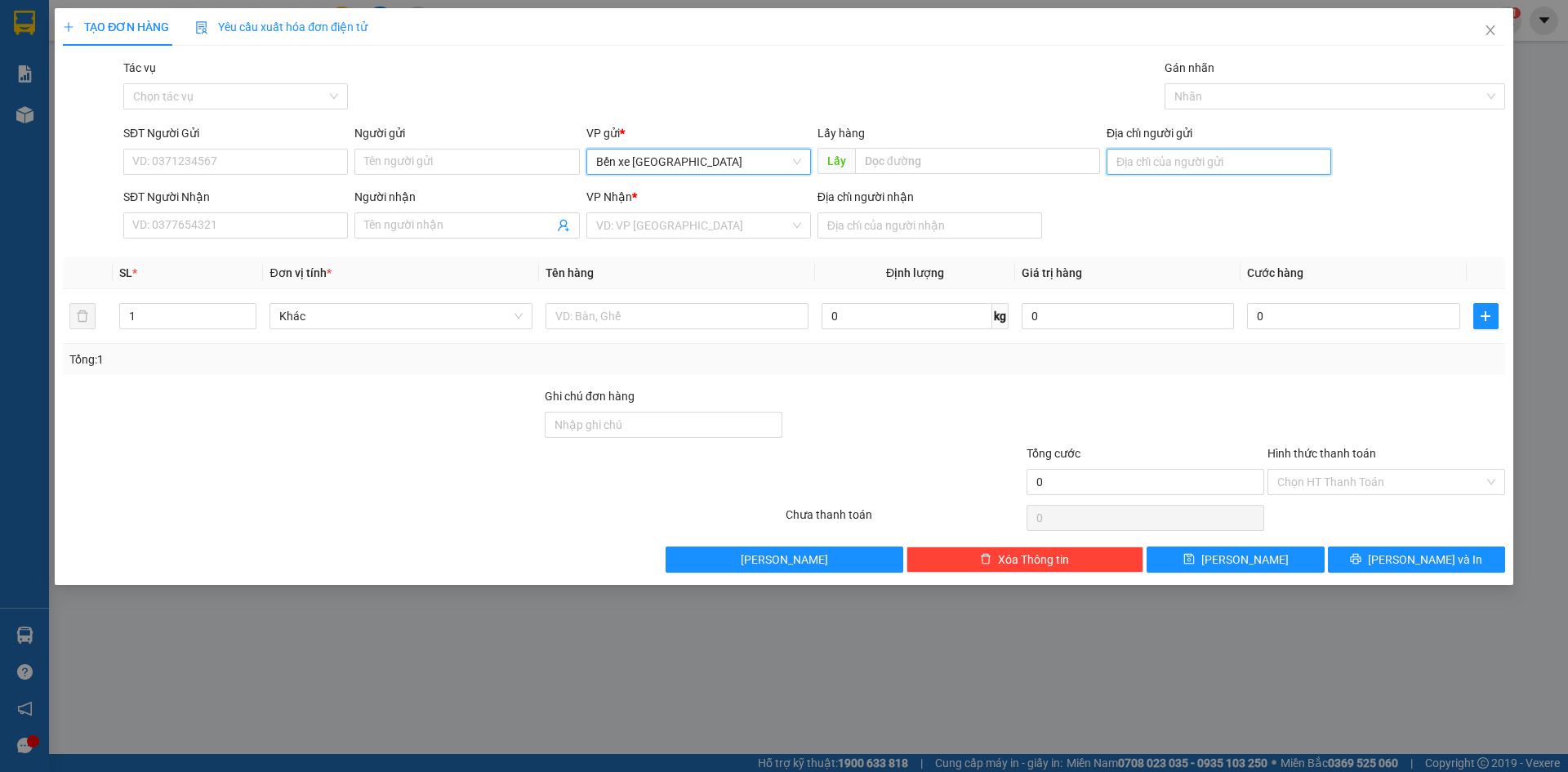
click at [1118, 163] on input "Địa chỉ người gửi" at bounding box center [1219, 162] width 225 height 26
type input "xe [PERSON_NAME]"
click at [723, 229] on input "search" at bounding box center [692, 225] width 193 height 24
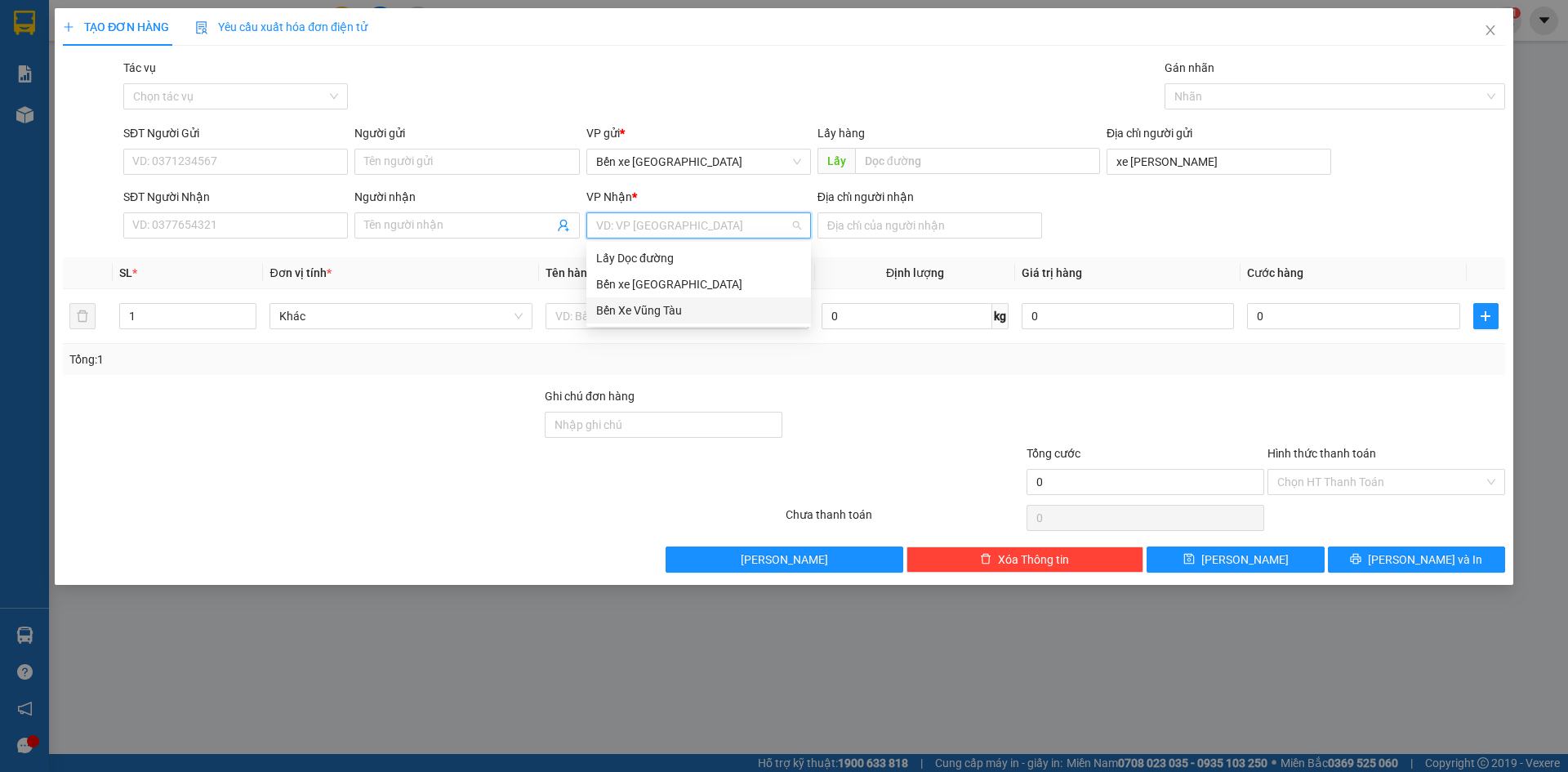
click at [686, 312] on div "Bến Xe Vũng Tàu" at bounding box center [698, 310] width 205 height 18
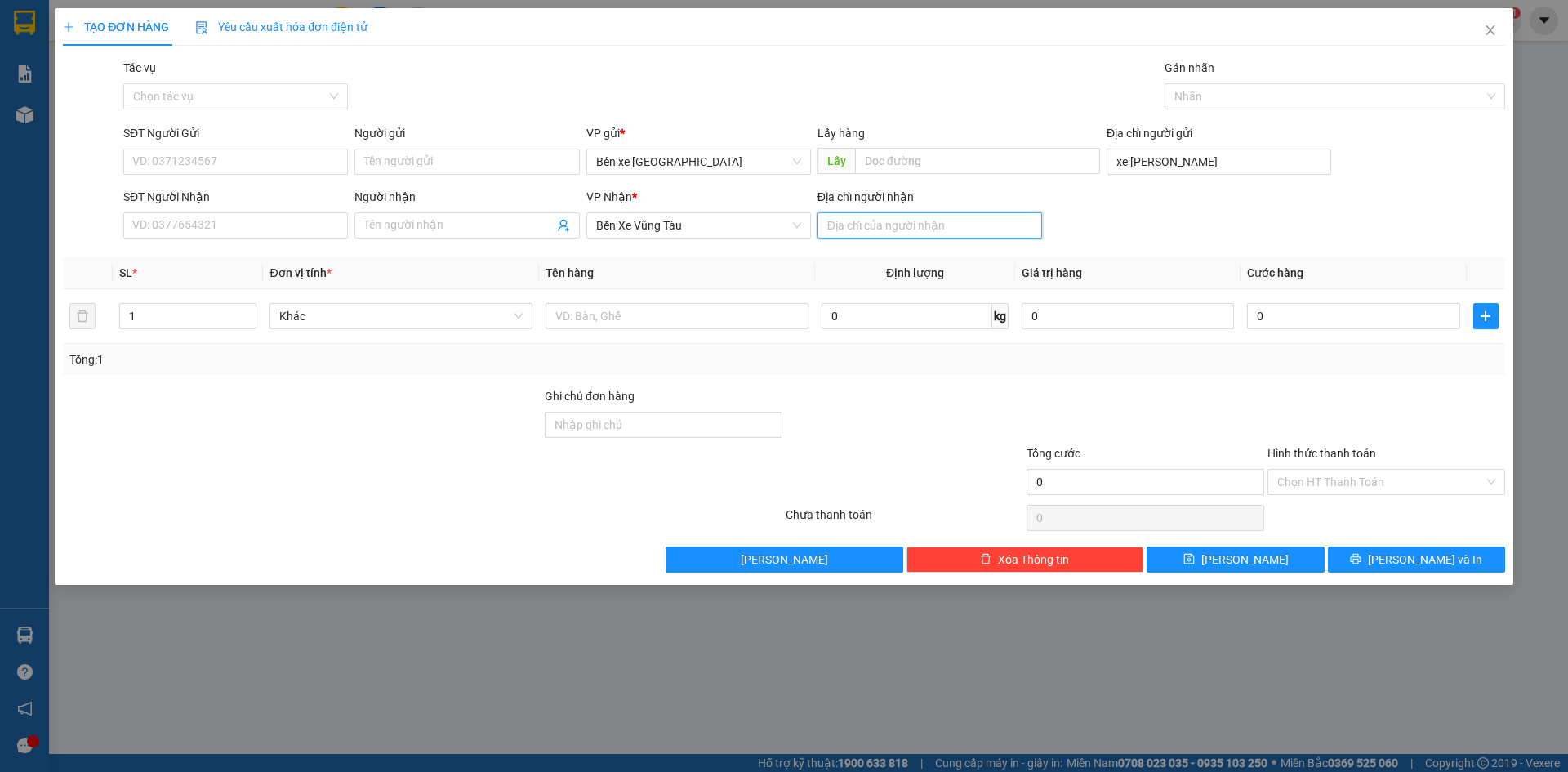
click at [839, 232] on input "Địa chỉ người nhận" at bounding box center [930, 225] width 225 height 26
click at [747, 330] on div at bounding box center [677, 316] width 263 height 33
click at [744, 323] on input "text" at bounding box center [677, 315] width 263 height 26
type input "1 tấn rưỡi hành"
click at [1206, 557] on button "[PERSON_NAME]" at bounding box center [1235, 559] width 177 height 26
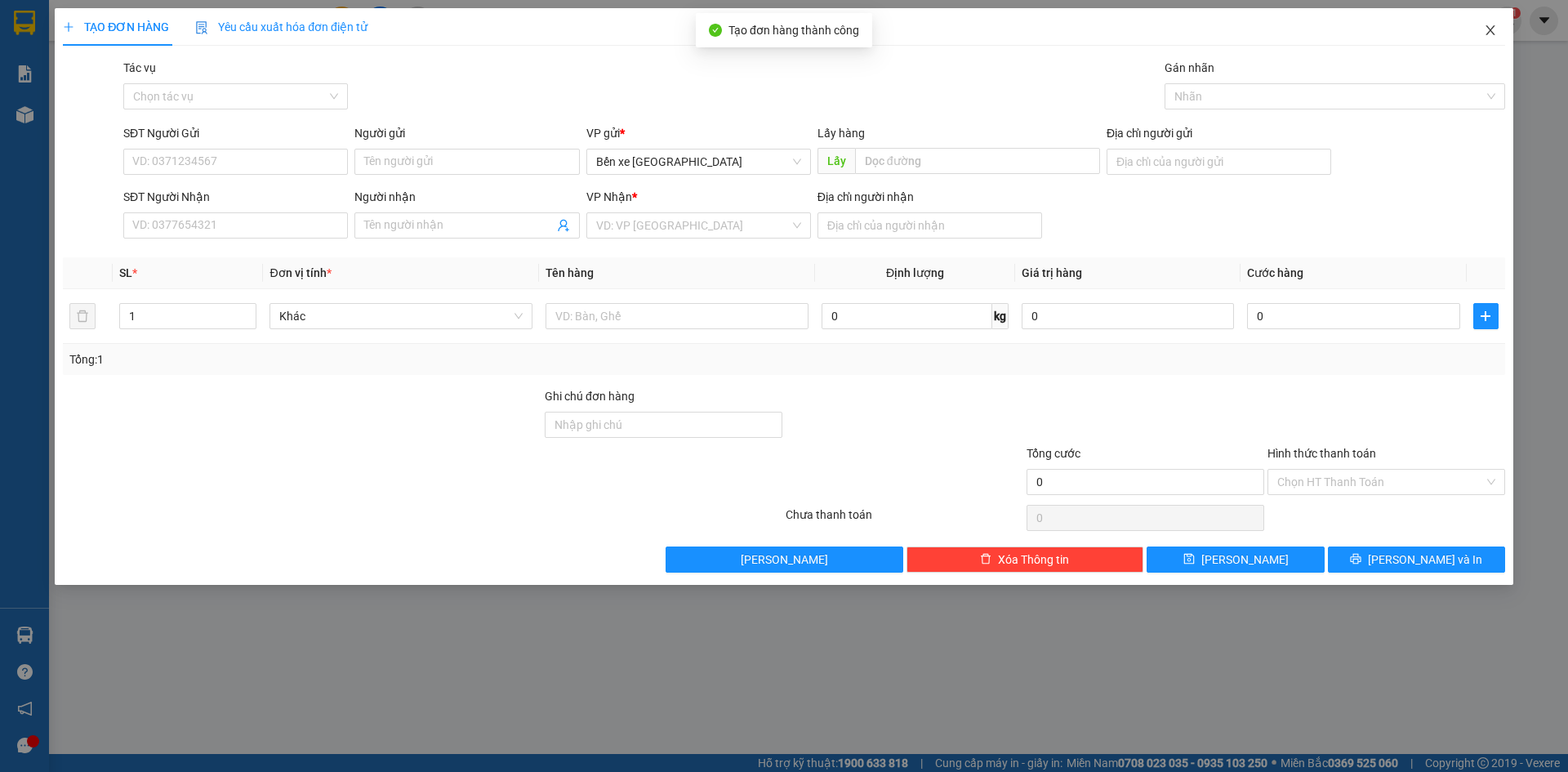
click at [1491, 40] on span "Close" at bounding box center [1491, 31] width 46 height 46
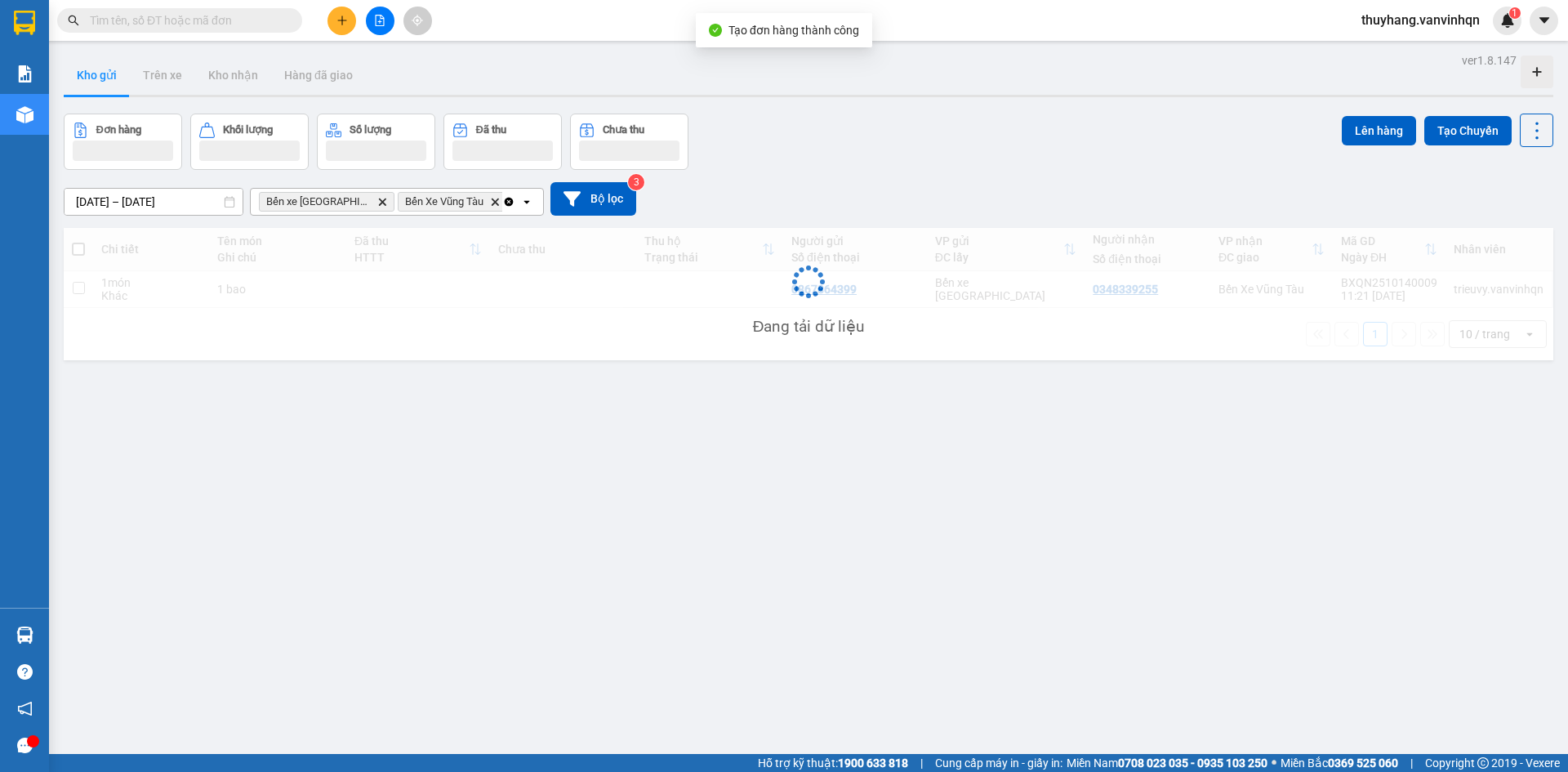
click at [410, 301] on div "Đang tải dữ liệu" at bounding box center [809, 294] width 1490 height 133
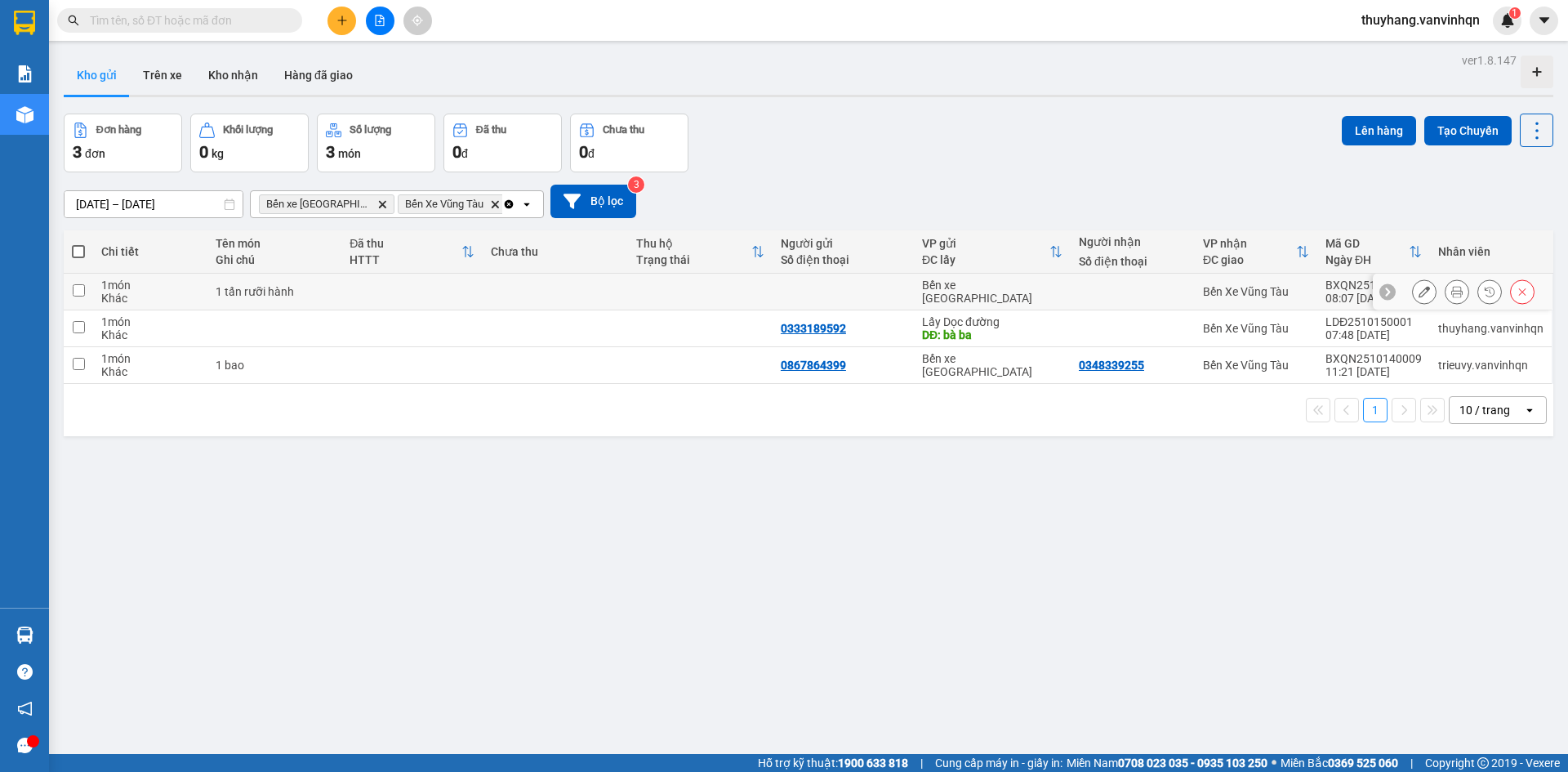
click at [1419, 294] on icon at bounding box center [1425, 291] width 12 height 12
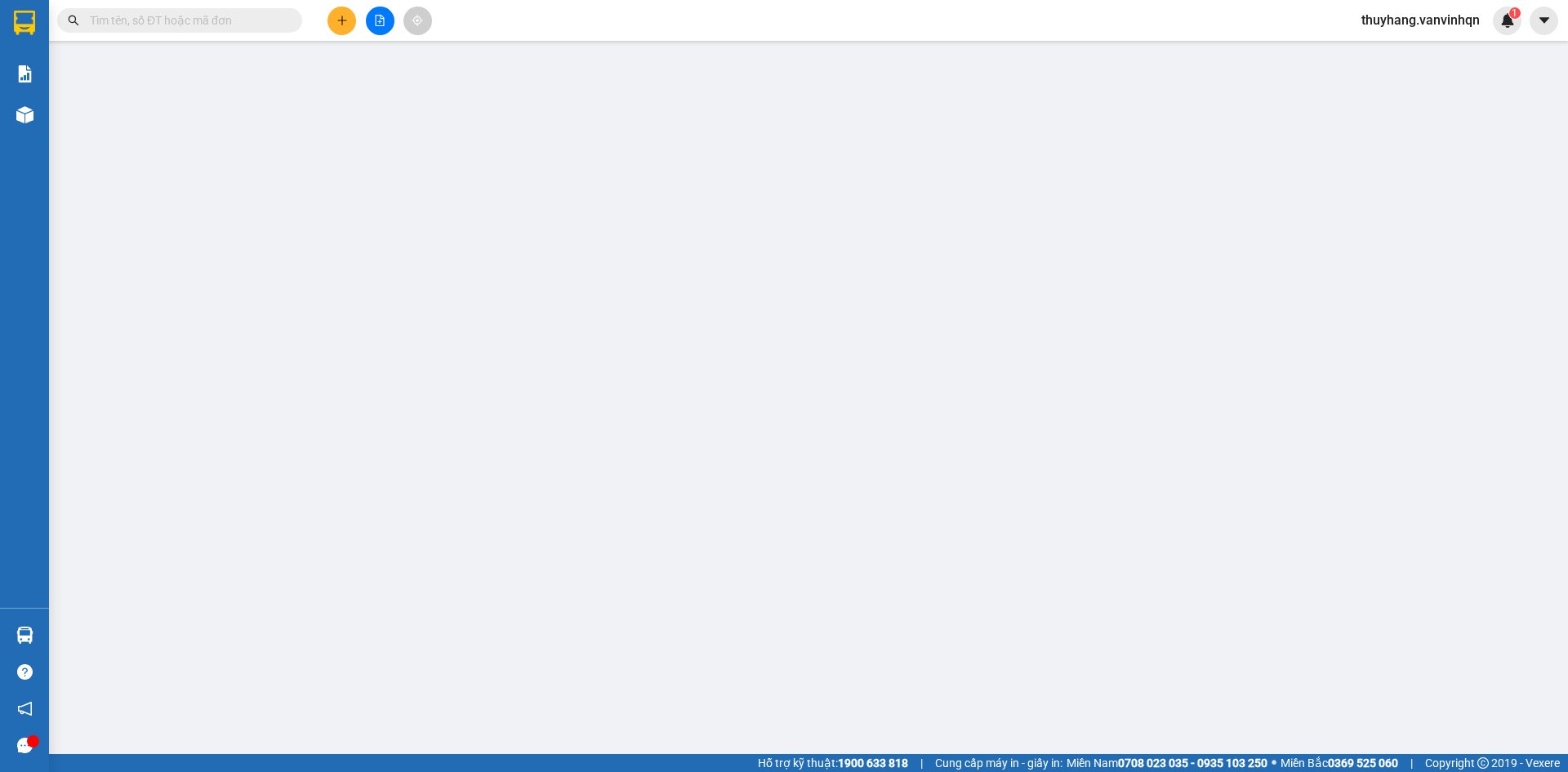
type input "xe [PERSON_NAME]"
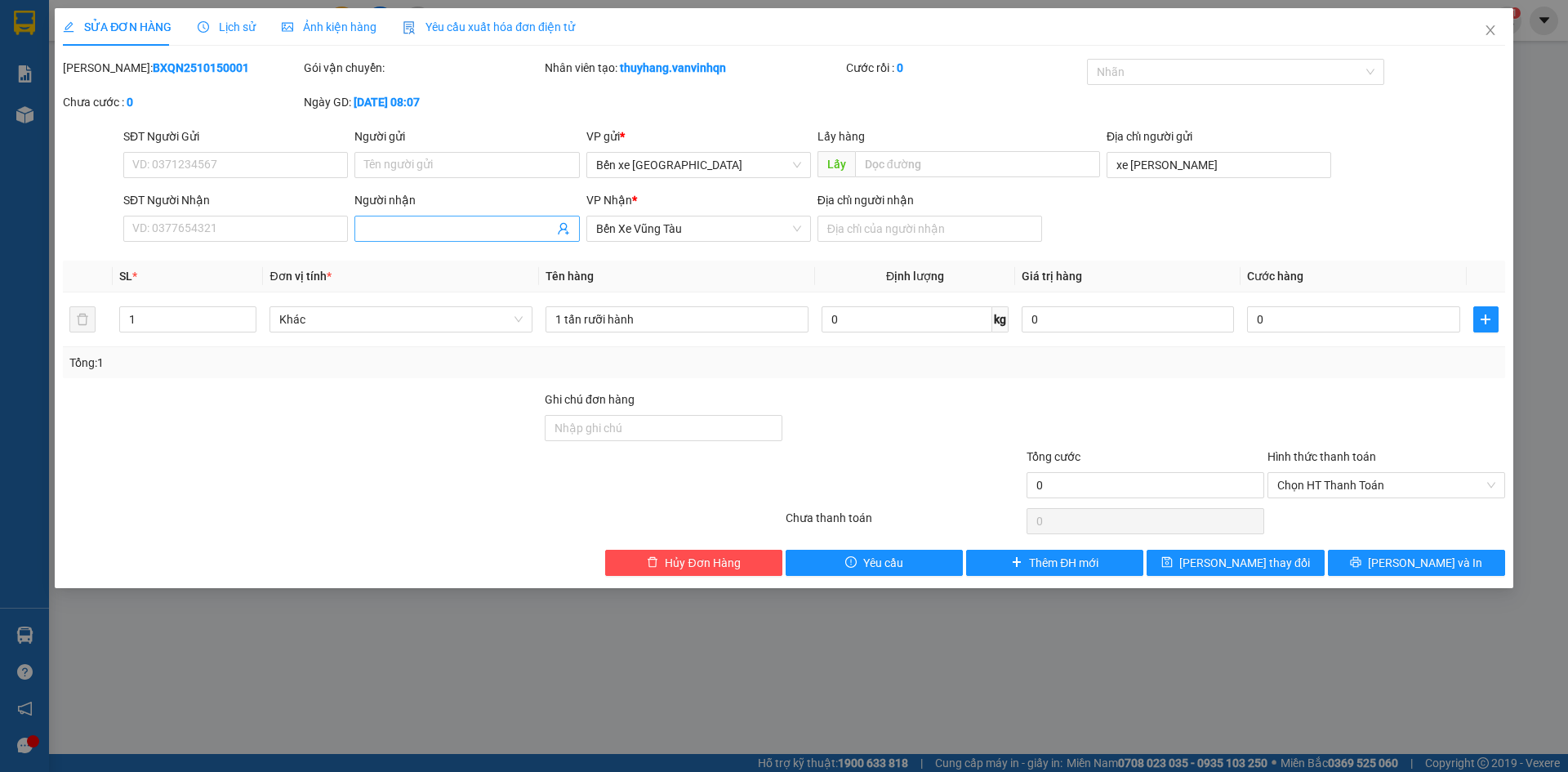
click at [380, 228] on input "Người nhận" at bounding box center [459, 229] width 188 height 18
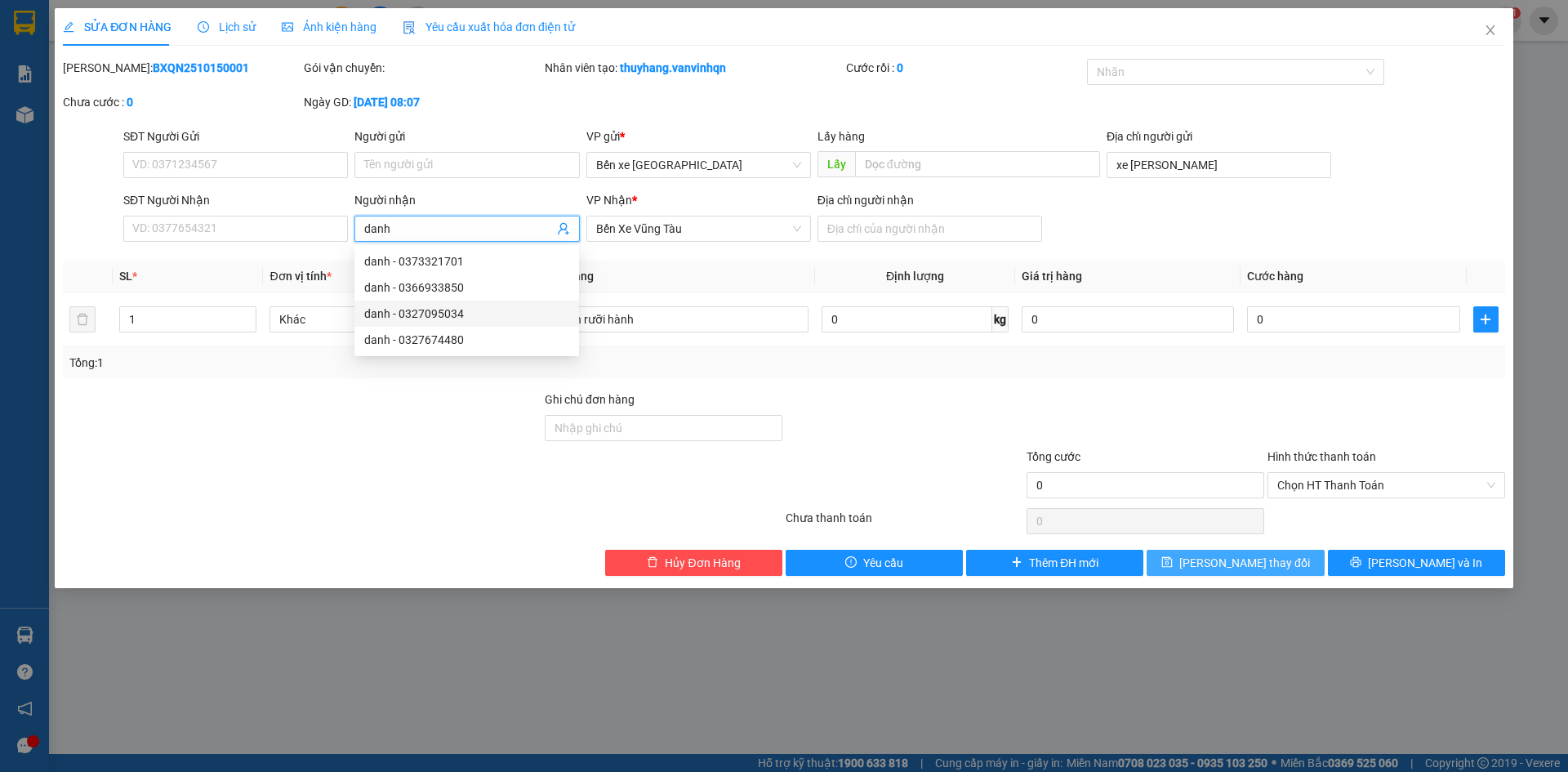
type input "danh"
click at [1186, 556] on button "[PERSON_NAME] thay đổi" at bounding box center [1235, 562] width 177 height 26
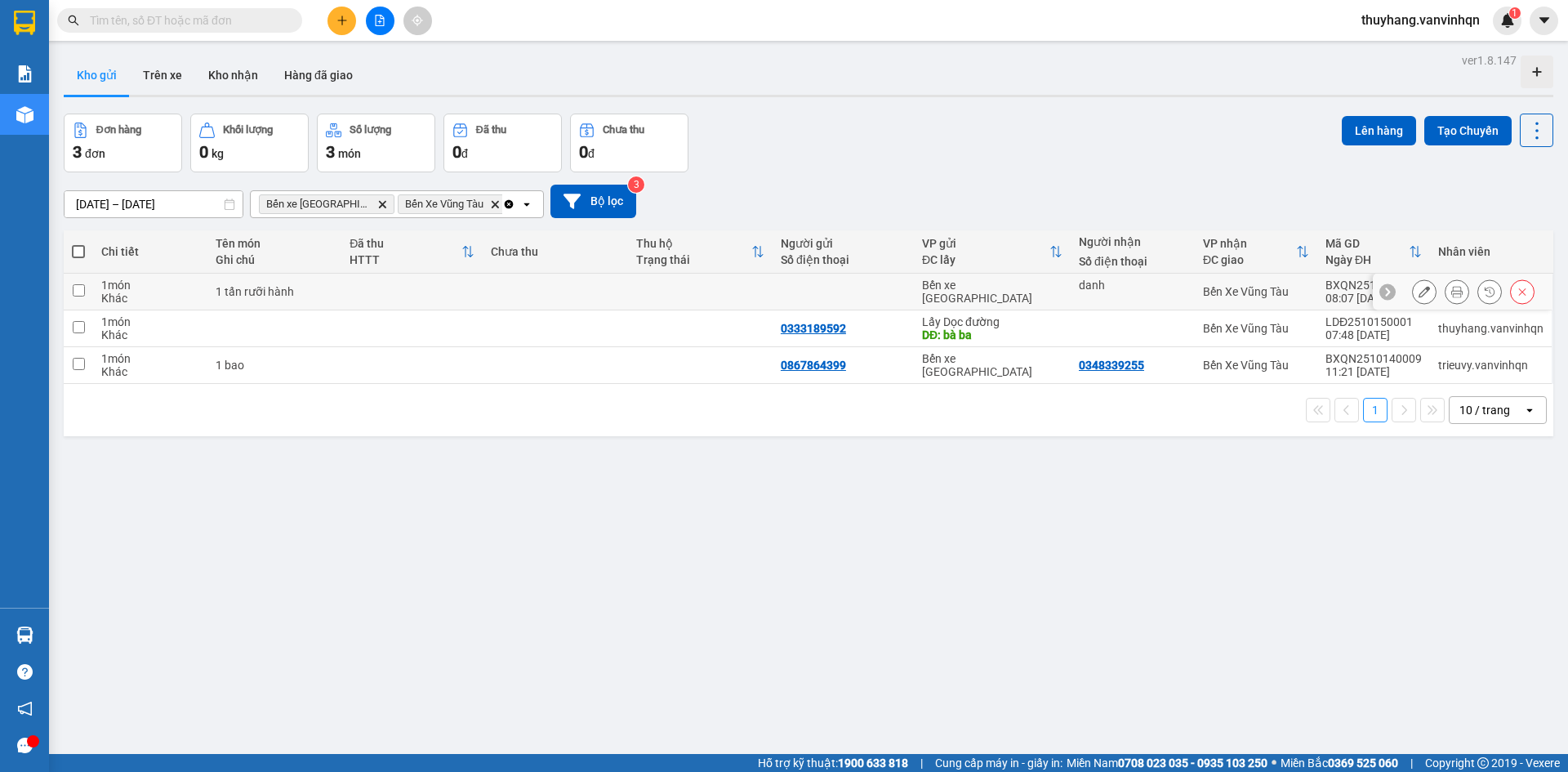
click at [1413, 299] on button at bounding box center [1425, 292] width 23 height 29
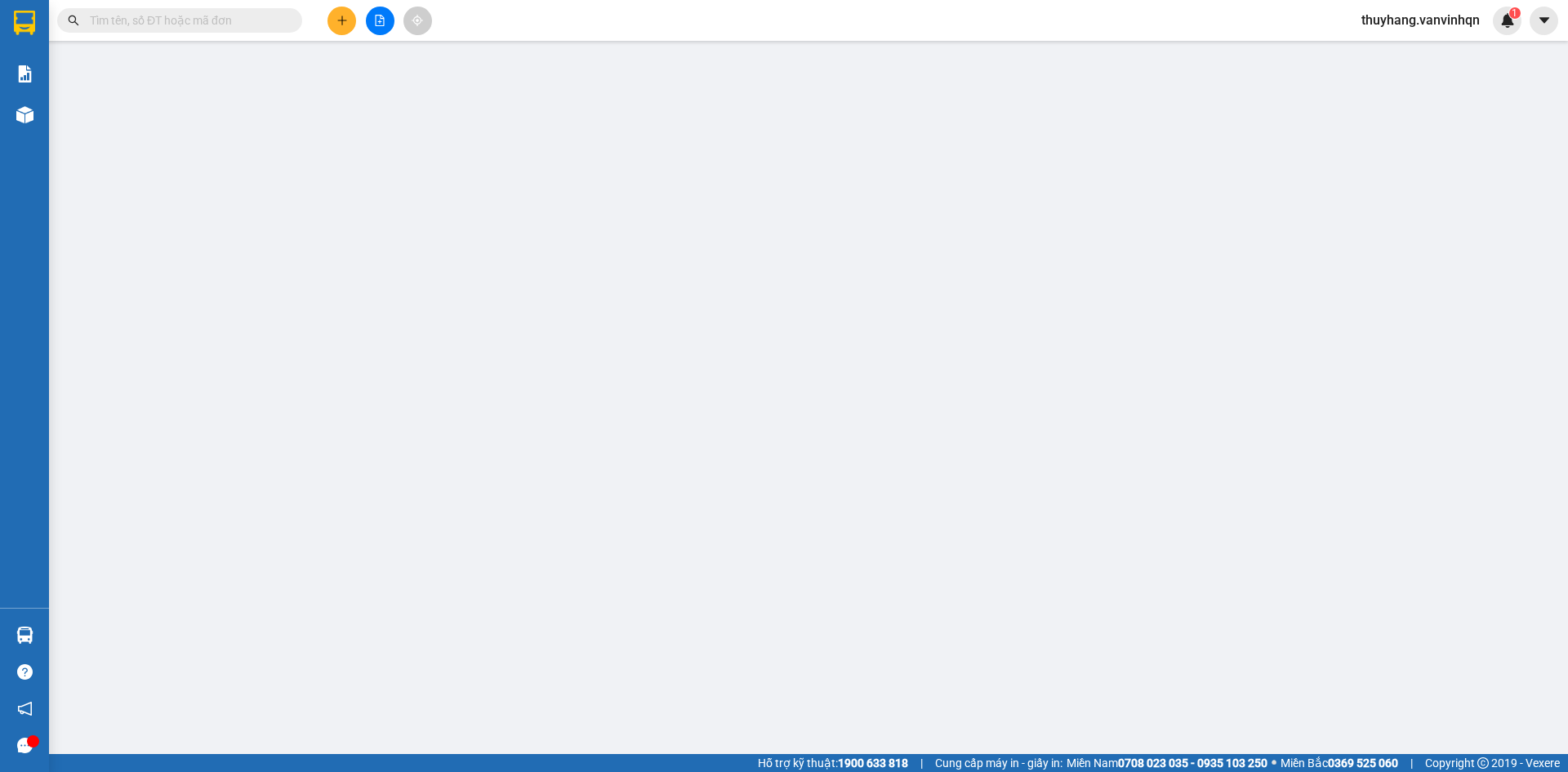
type input "xe [PERSON_NAME]"
type input "danh"
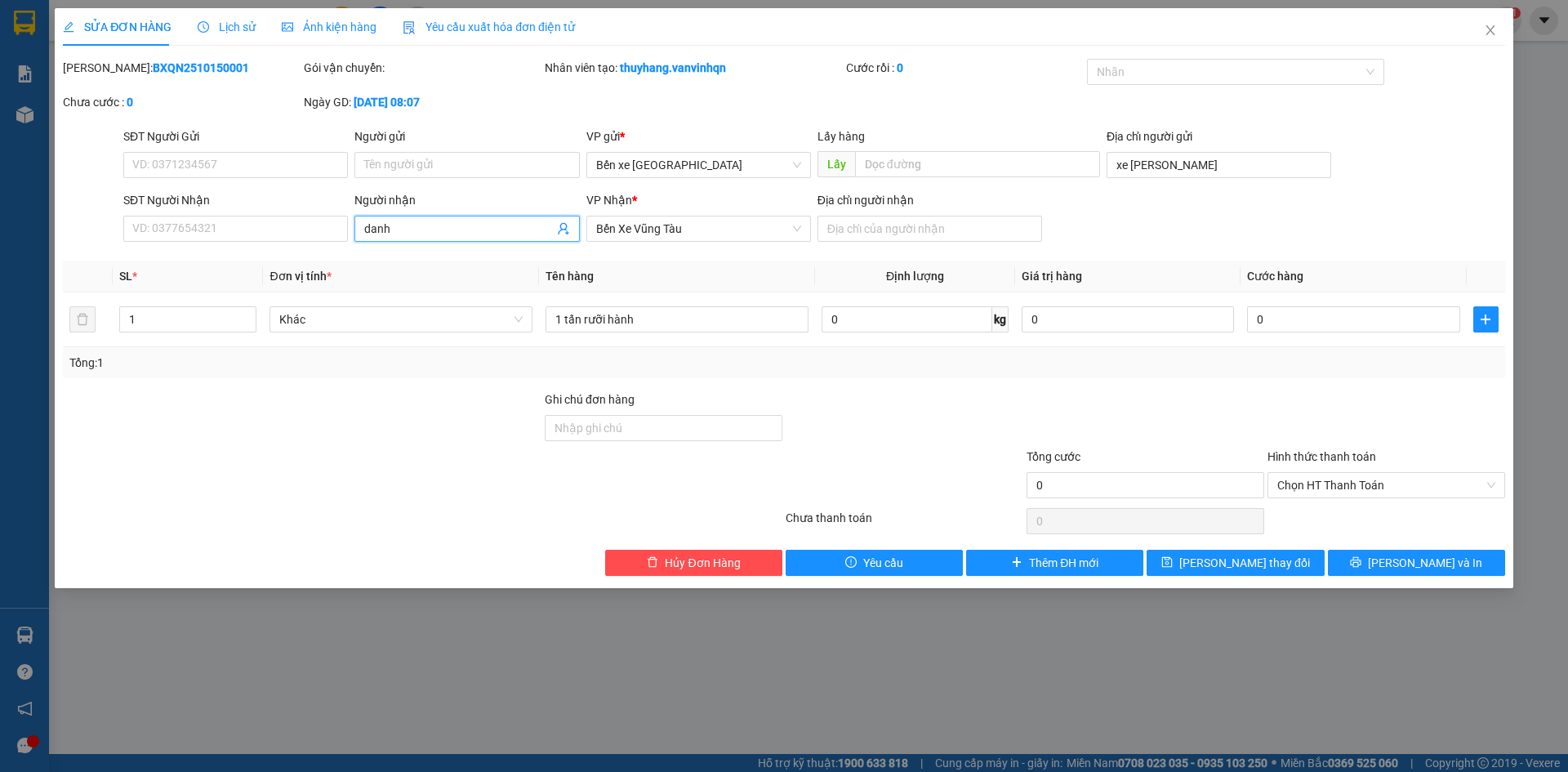
click at [425, 219] on span "danh" at bounding box center [467, 228] width 225 height 26
click at [426, 231] on input "danh" at bounding box center [459, 229] width 188 height 18
click at [1404, 134] on div "SĐT Người Gửi VD: 0371234567 Người gửi Tên người gửi VP gửi * Bến xe [GEOGRAPHI…" at bounding box center [814, 156] width 1388 height 57
click at [1486, 37] on span "Close" at bounding box center [1491, 31] width 46 height 46
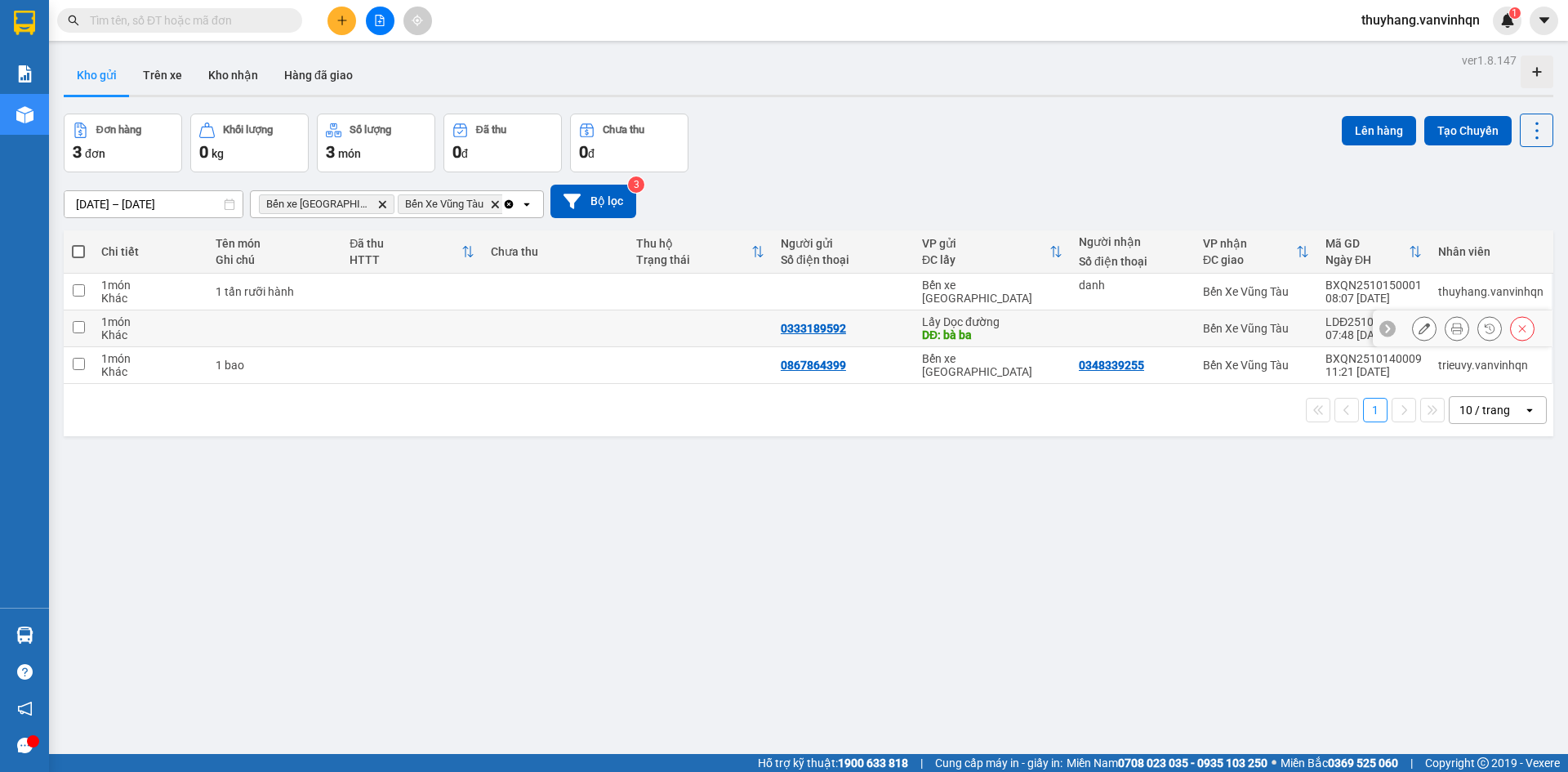
click at [1419, 331] on icon at bounding box center [1425, 329] width 12 height 12
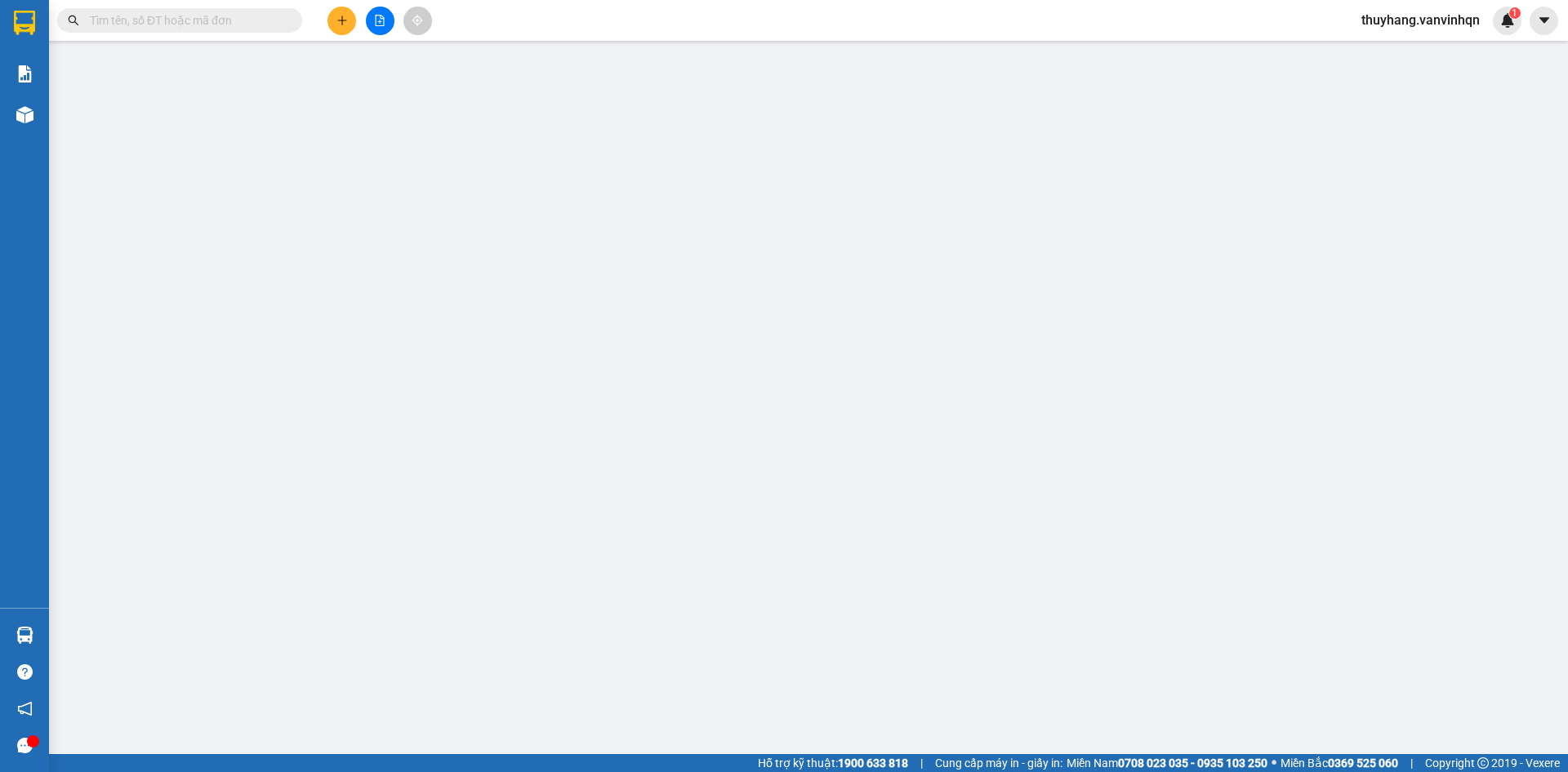
type input "0333189592"
type input "bà ba"
type input "7 rót"
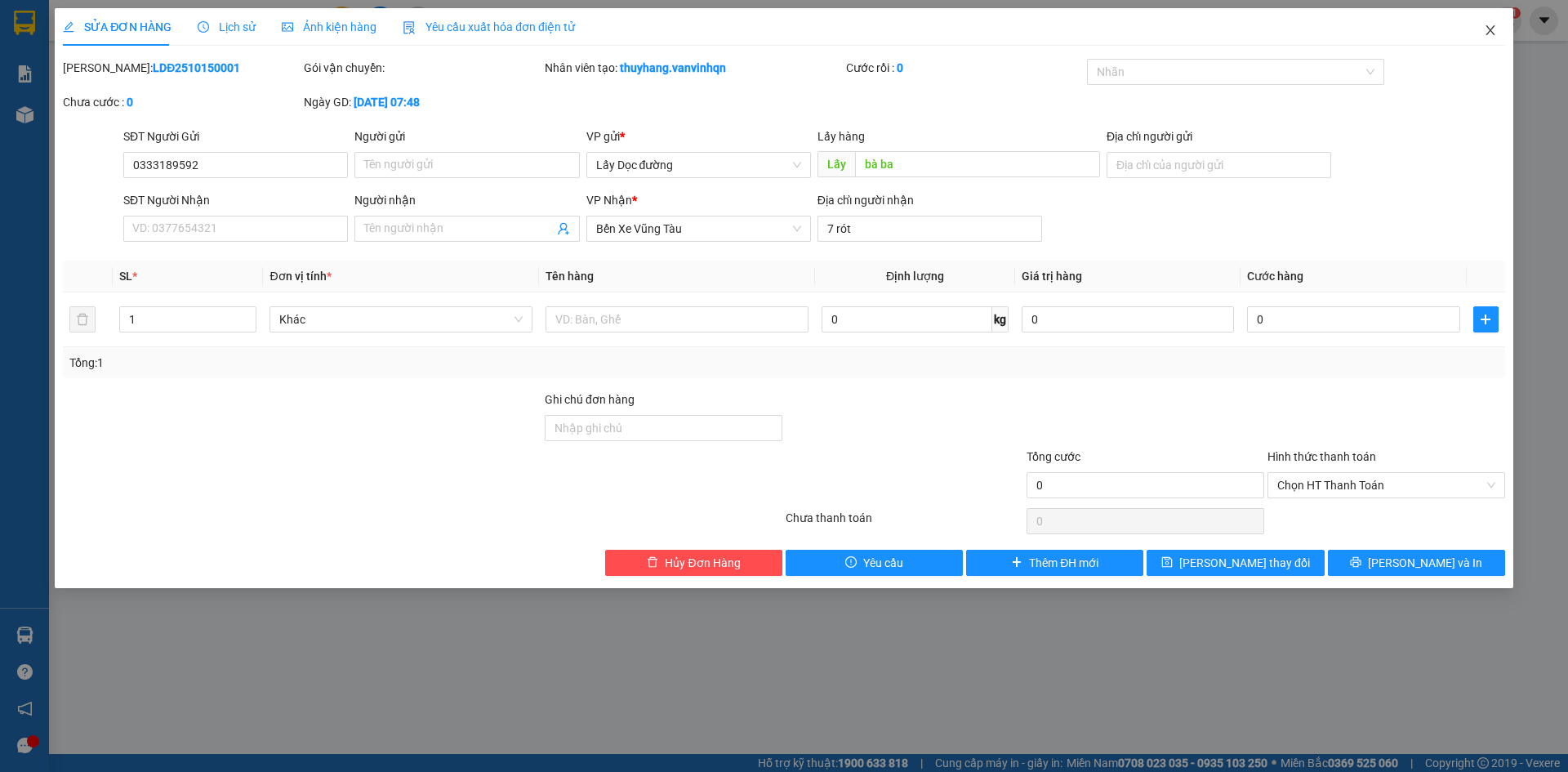
click at [1484, 28] on icon "close" at bounding box center [1491, 31] width 13 height 13
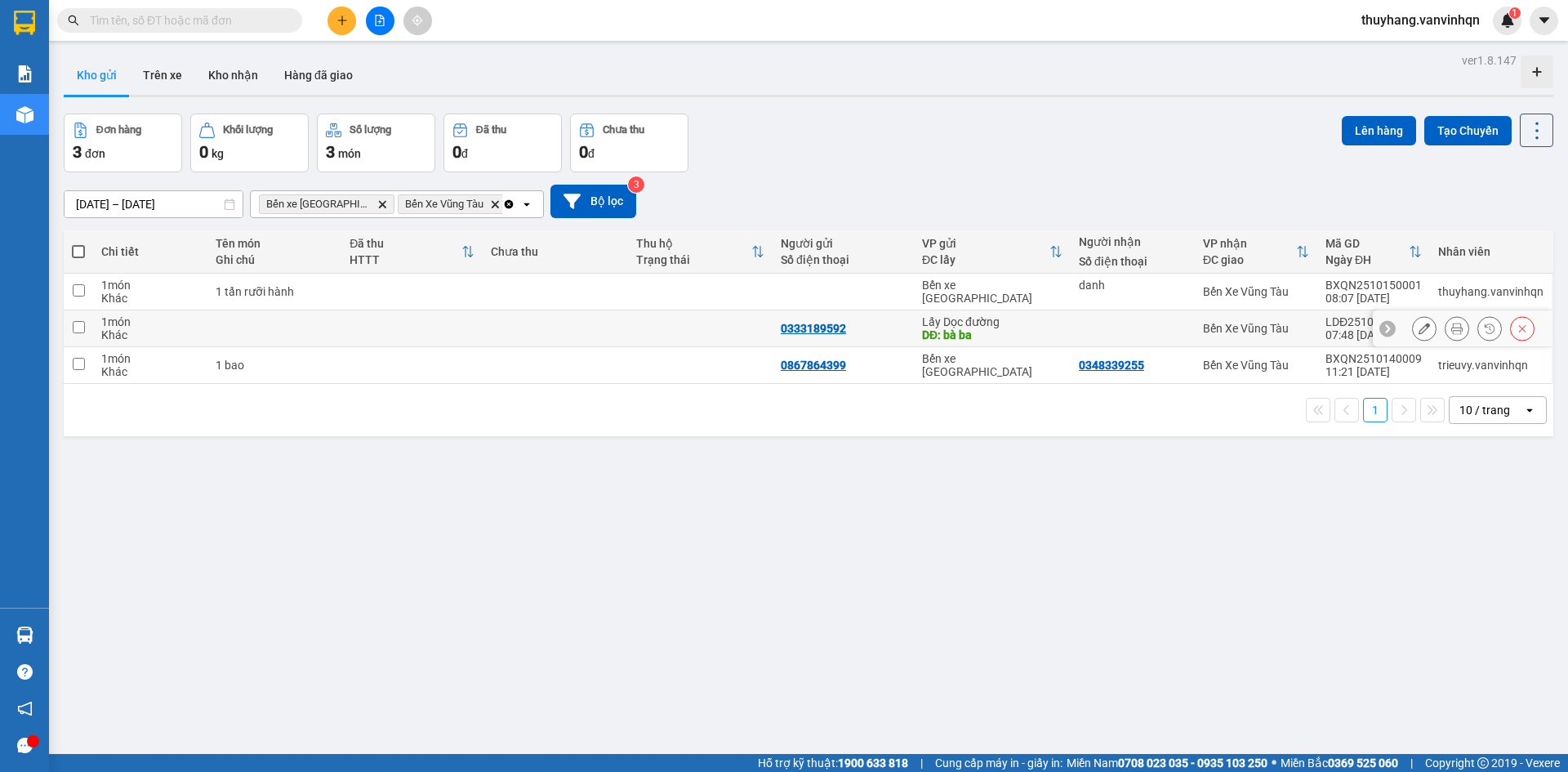
click at [290, 319] on td at bounding box center [275, 329] width 135 height 37
checkbox input "true"
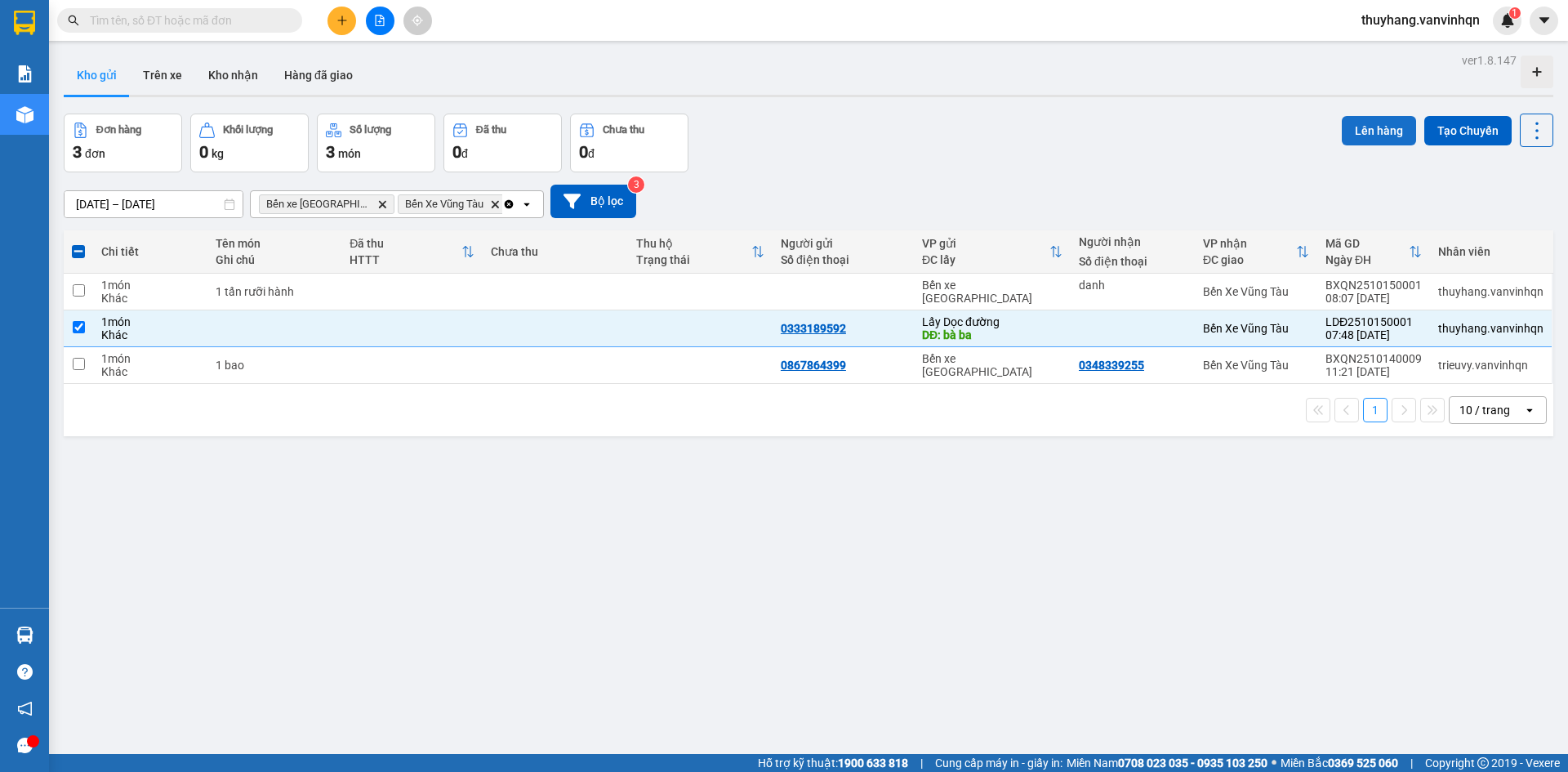
click at [1355, 139] on button "Lên hàng" at bounding box center [1379, 131] width 74 height 30
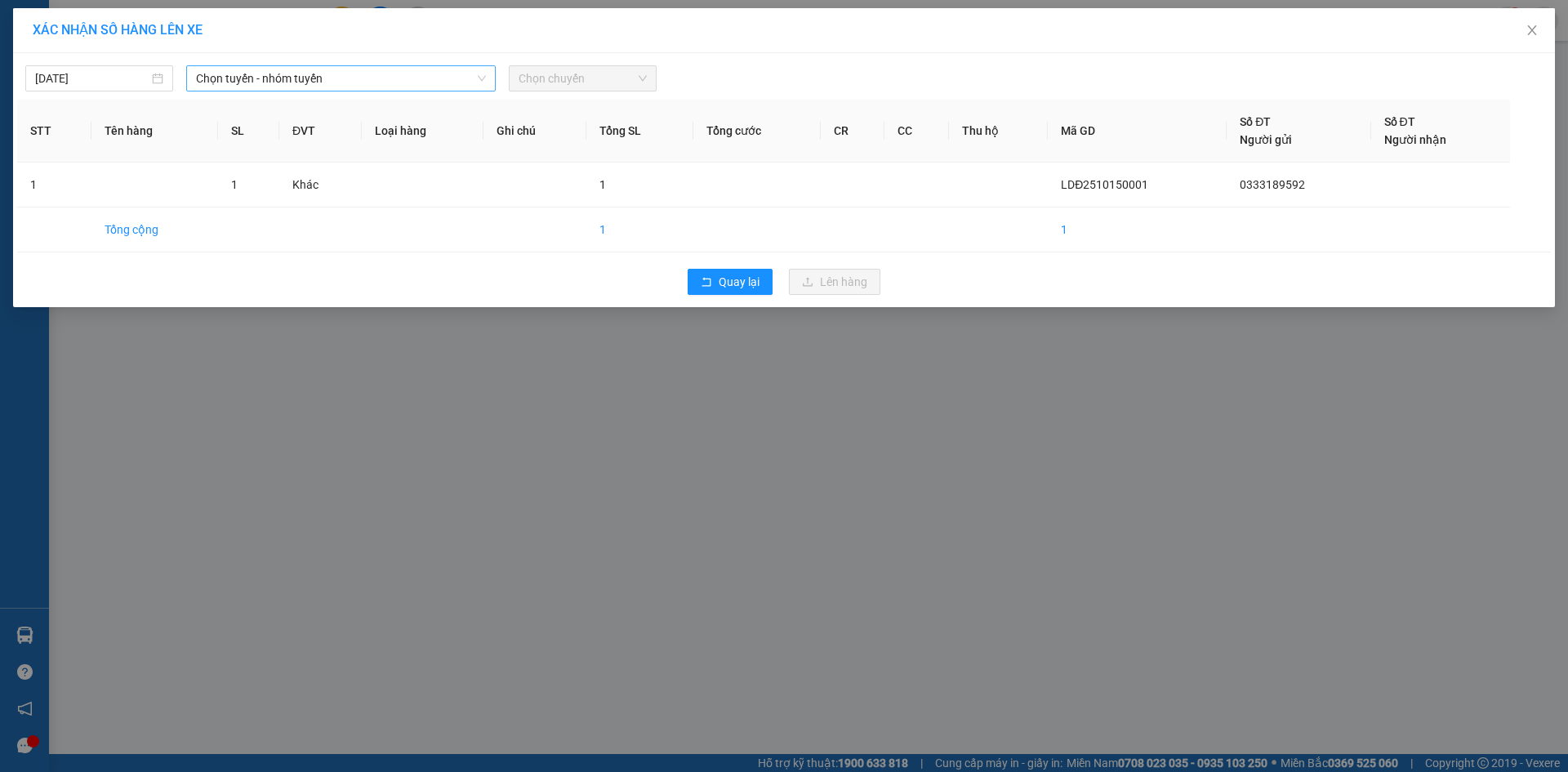
click at [314, 86] on span "Chọn tuyến - nhóm tuyến" at bounding box center [341, 78] width 290 height 24
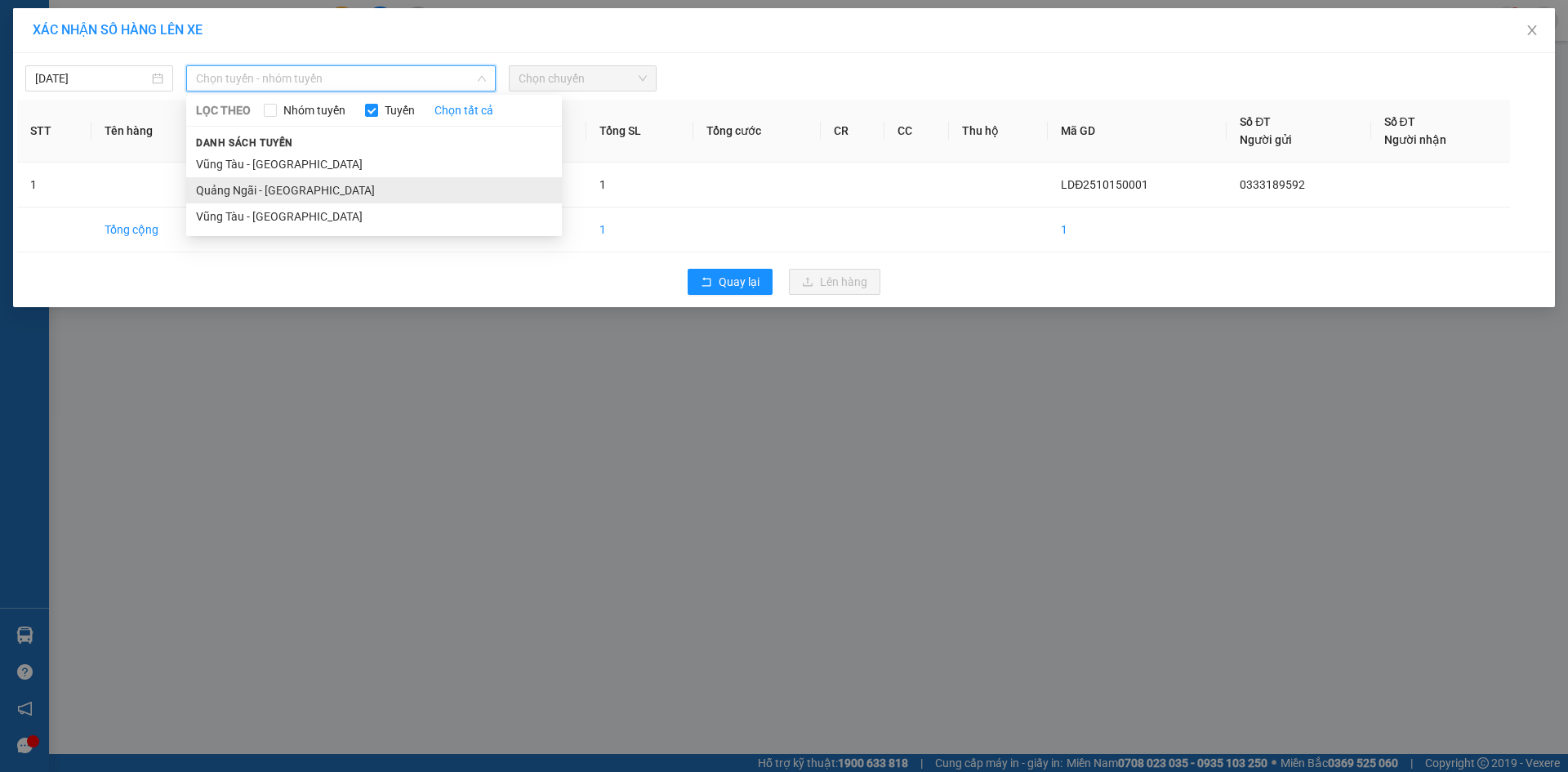
click at [319, 192] on li "Quảng Ngãi - [GEOGRAPHIC_DATA]" at bounding box center [374, 189] width 376 height 26
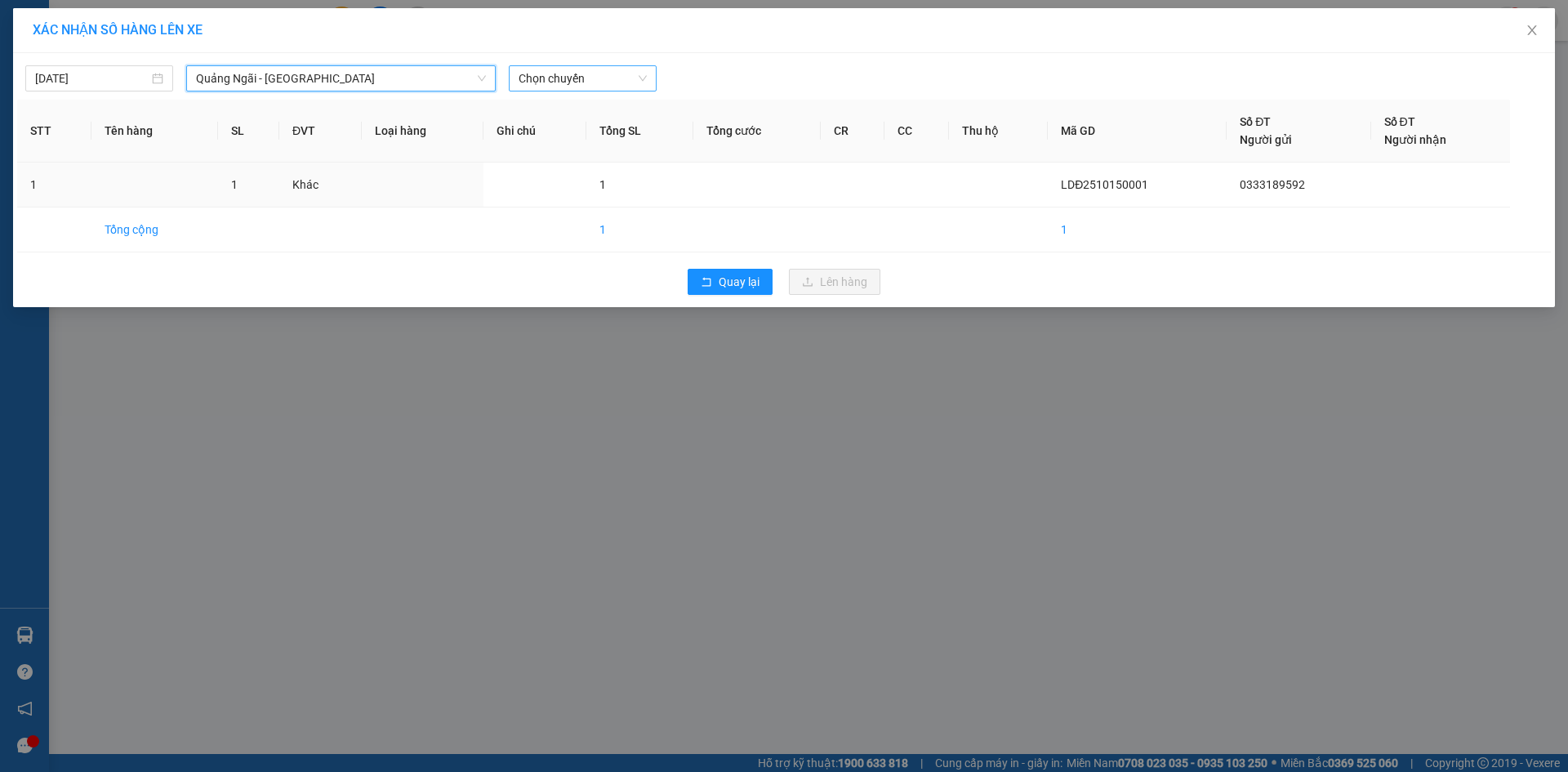
click at [643, 83] on span "Chọn chuyến" at bounding box center [582, 78] width 128 height 24
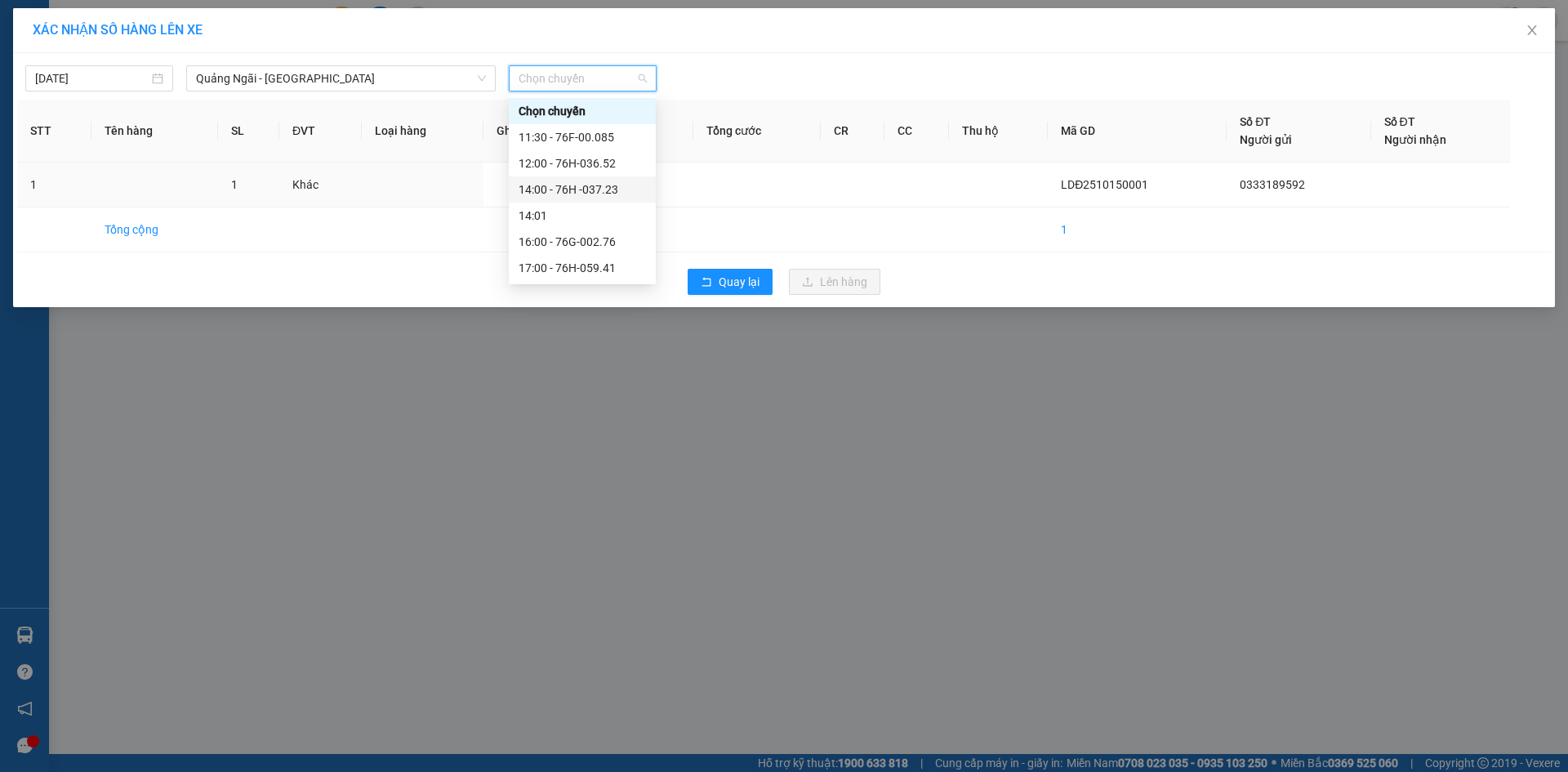
click at [616, 194] on div "14:00 - 76H -037.23" at bounding box center [582, 189] width 128 height 18
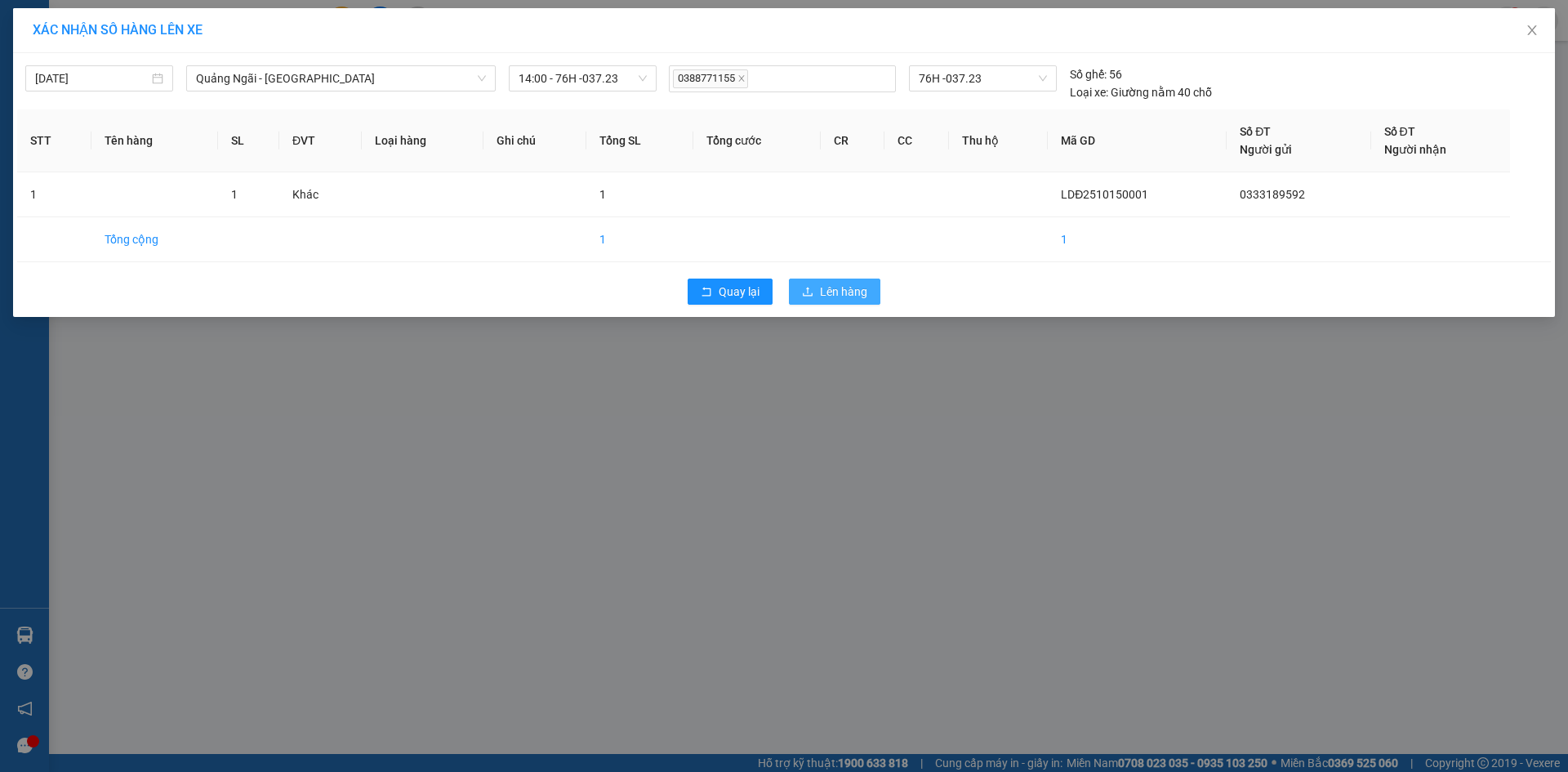
click at [862, 289] on span "Lên hàng" at bounding box center [843, 291] width 47 height 18
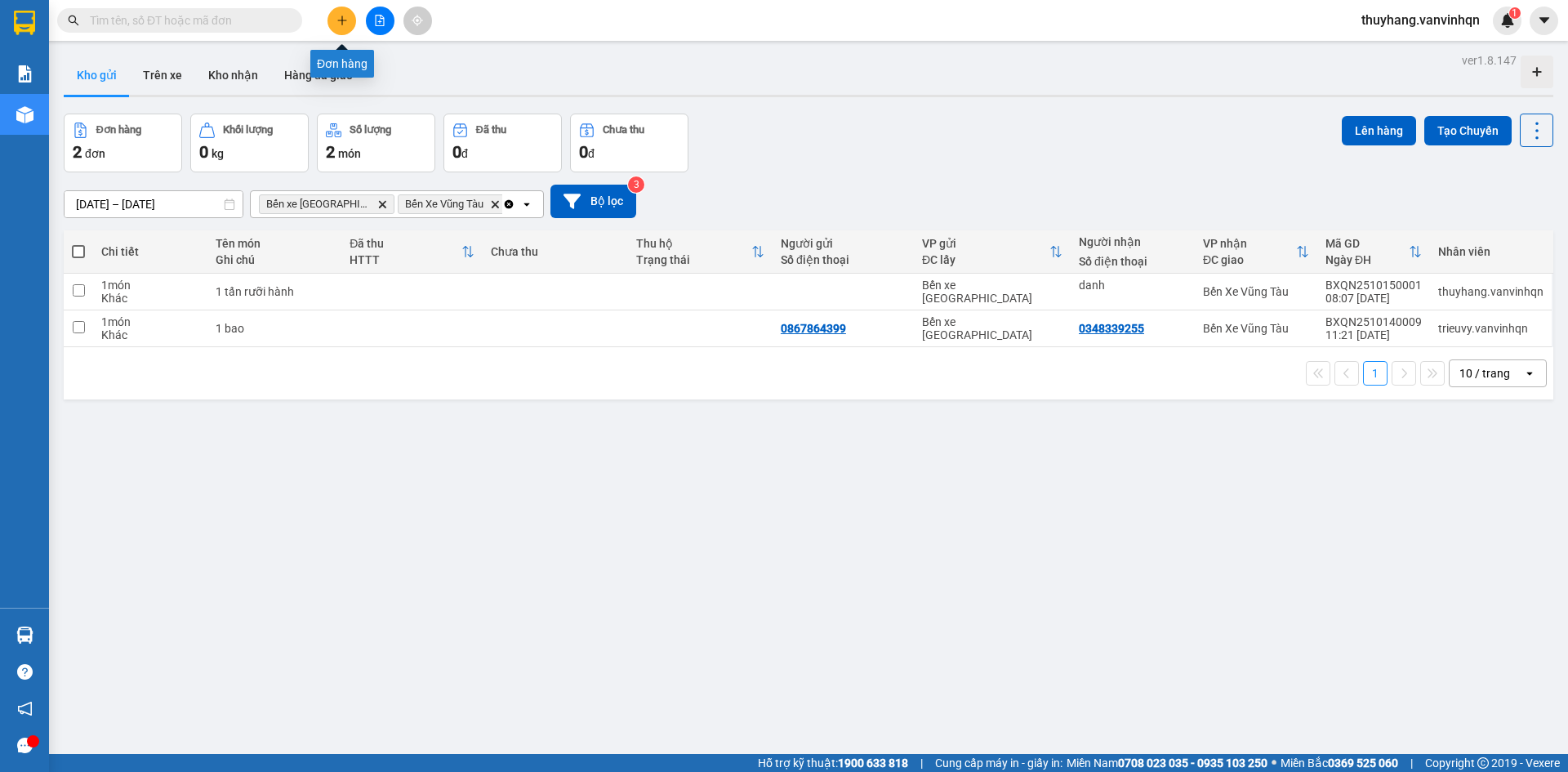
click at [342, 21] on icon "plus" at bounding box center [342, 20] width 12 height 12
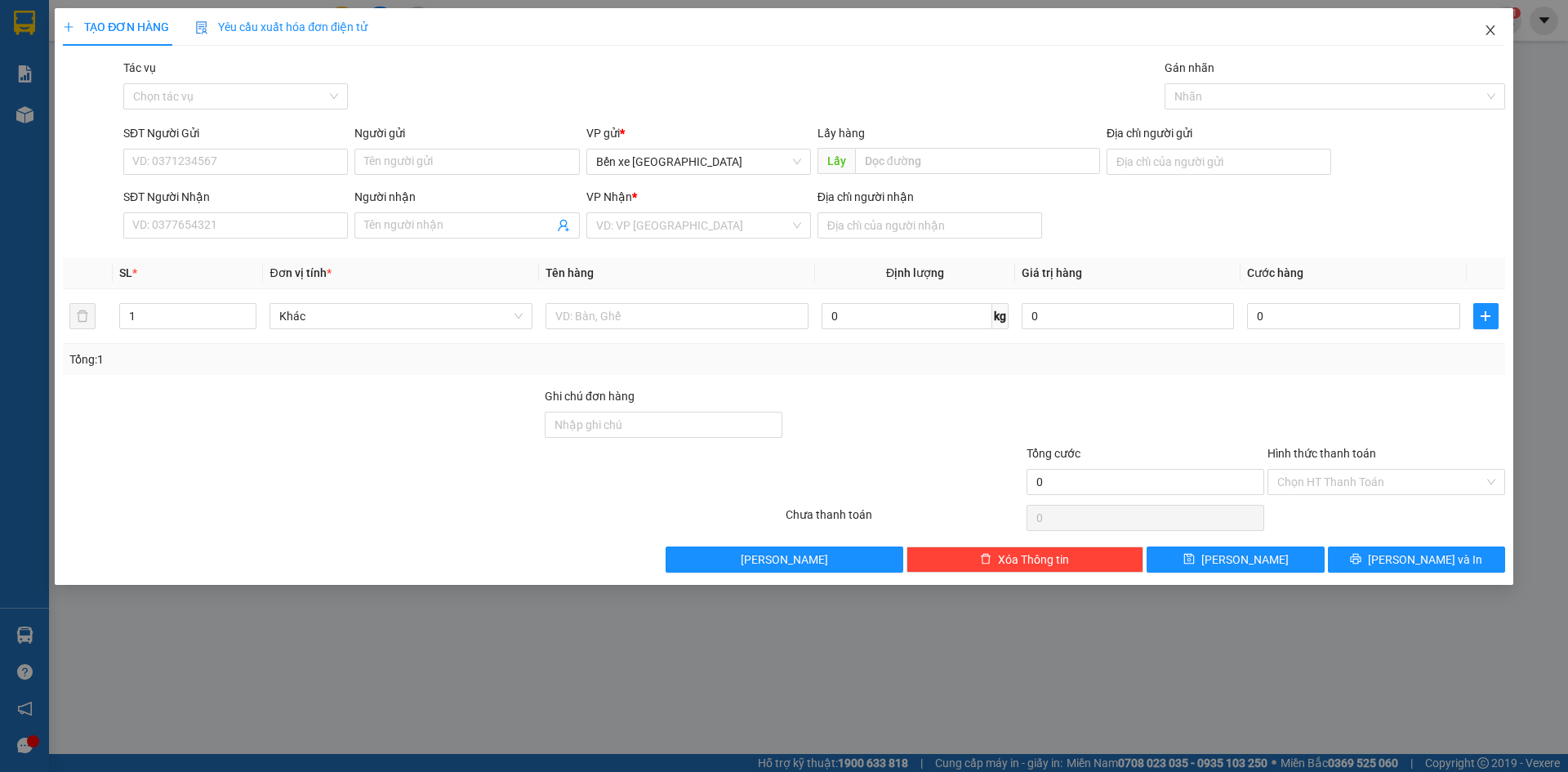
click at [1485, 24] on icon "close" at bounding box center [1491, 31] width 13 height 13
